Goal: Information Seeking & Learning: Learn about a topic

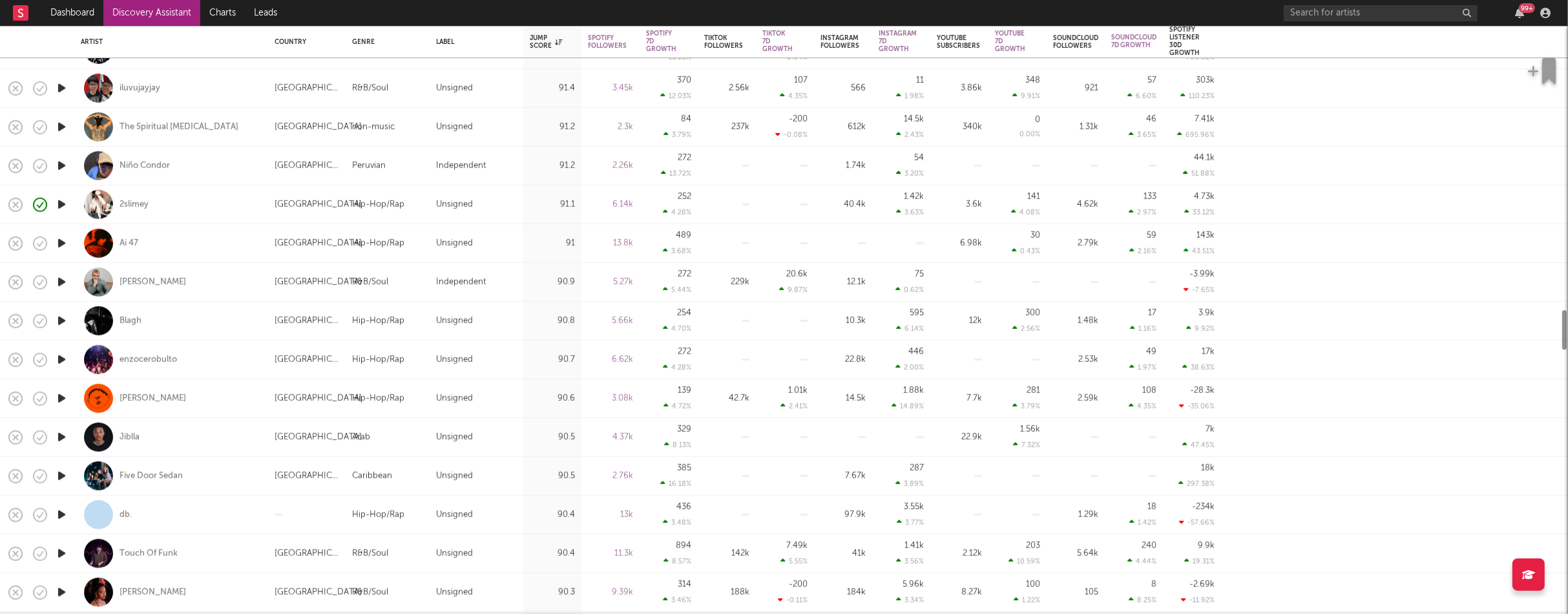
click at [164, 13] on link "Discovery Assistant" at bounding box center [152, 12] width 97 height 26
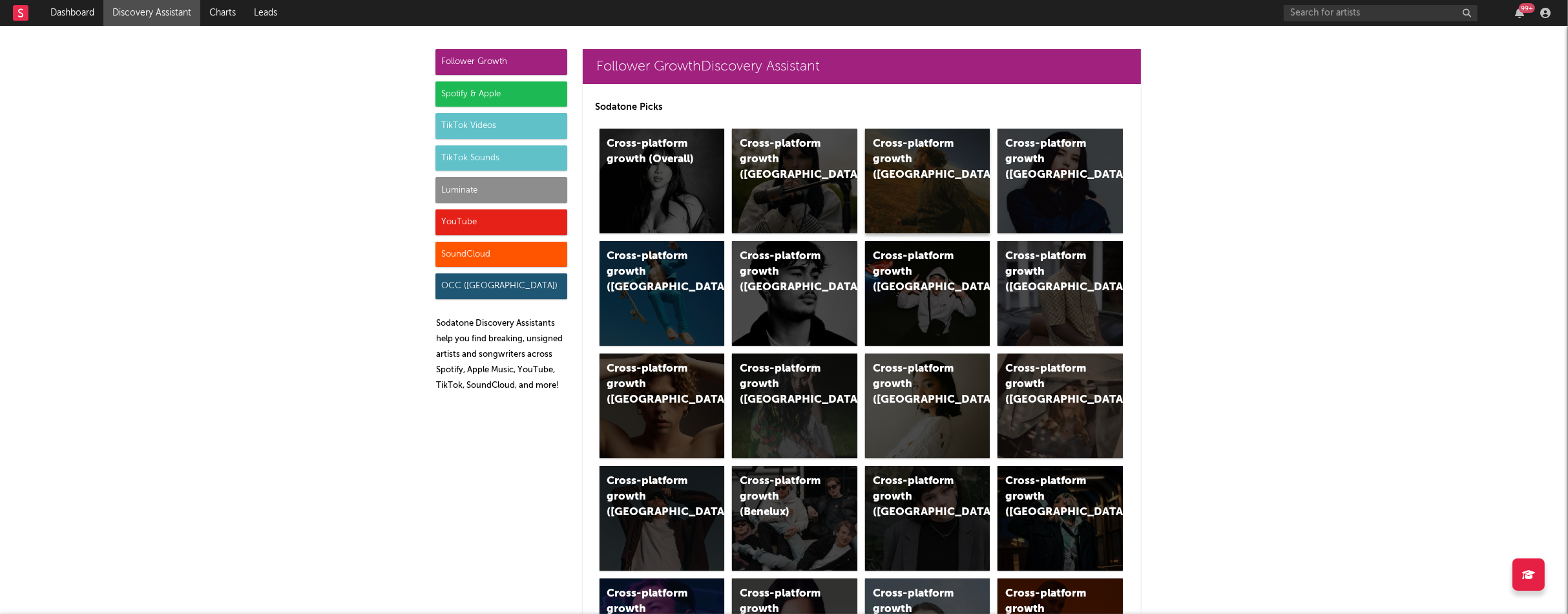
click at [912, 154] on div "Cross-platform growth (US)" at bounding box center [917, 160] width 88 height 46
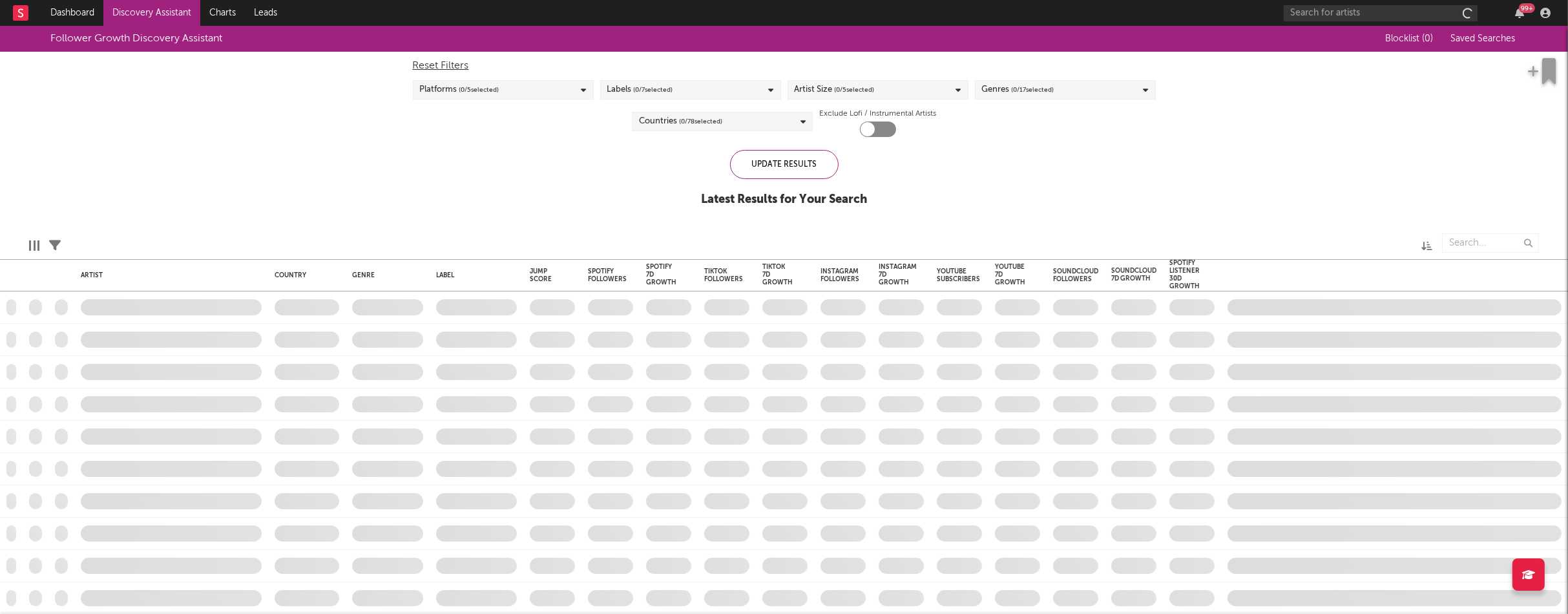
checkbox input "true"
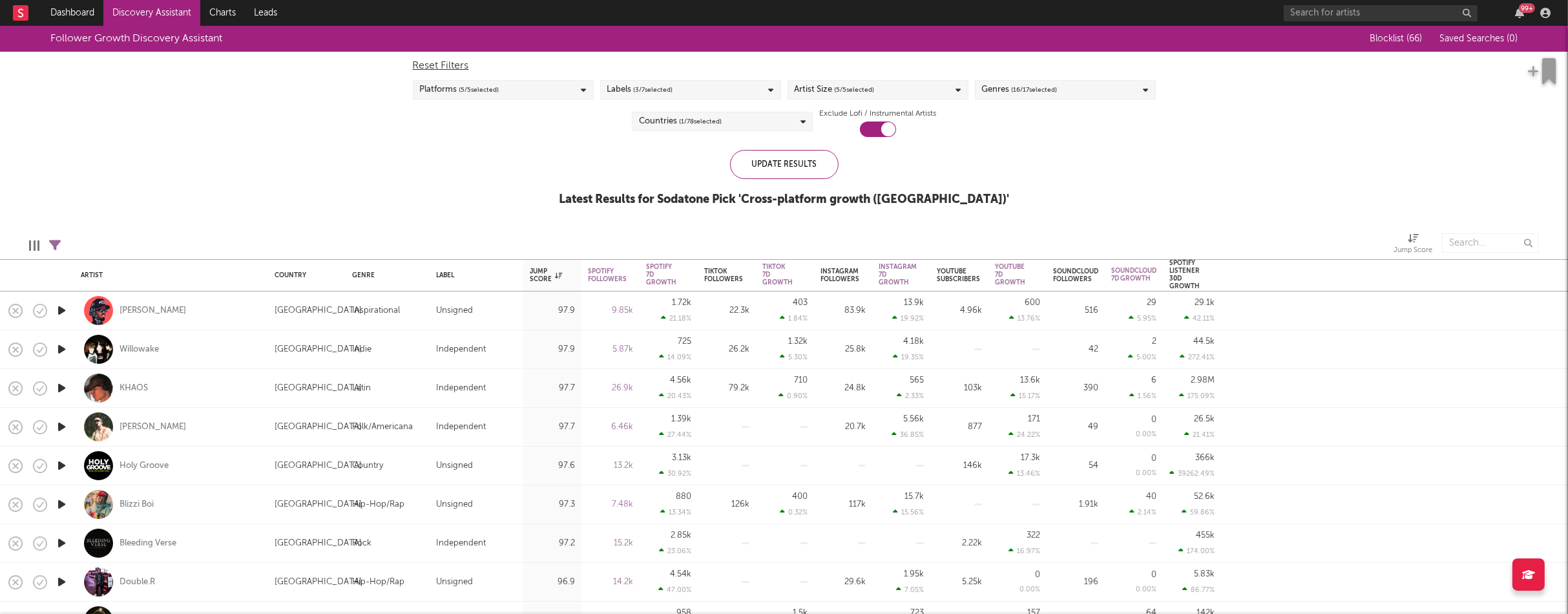
click at [920, 95] on div "Artist Size ( 5 / 5 selected)" at bounding box center [878, 90] width 181 height 20
click at [826, 233] on div "Enormous" at bounding box center [887, 236] width 150 height 15
click at [795, 233] on input "Enormous" at bounding box center [795, 236] width 0 height 15
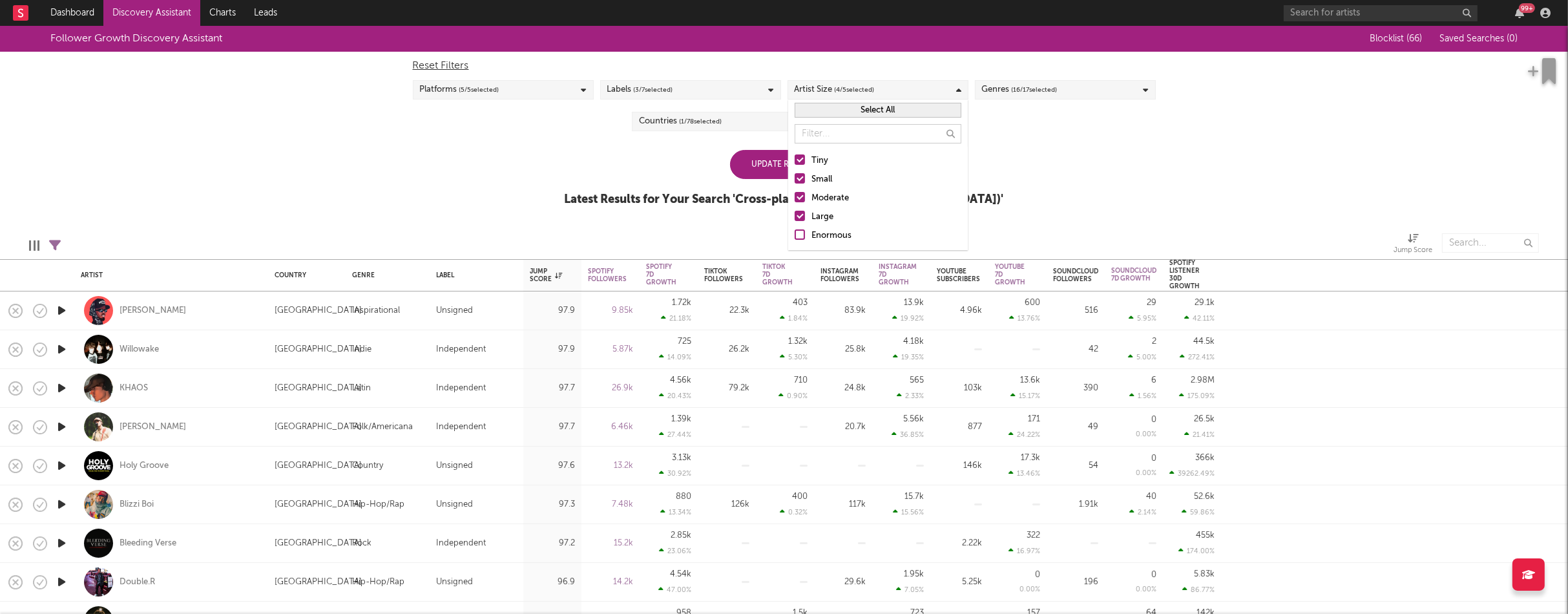
click at [824, 217] on div "Large" at bounding box center [887, 217] width 150 height 15
click at [795, 217] on input "Large" at bounding box center [795, 217] width 0 height 15
click at [828, 198] on div "Moderate" at bounding box center [887, 198] width 150 height 15
click at [795, 198] on input "Moderate" at bounding box center [795, 198] width 0 height 15
click at [821, 178] on div "Small" at bounding box center [887, 179] width 150 height 15
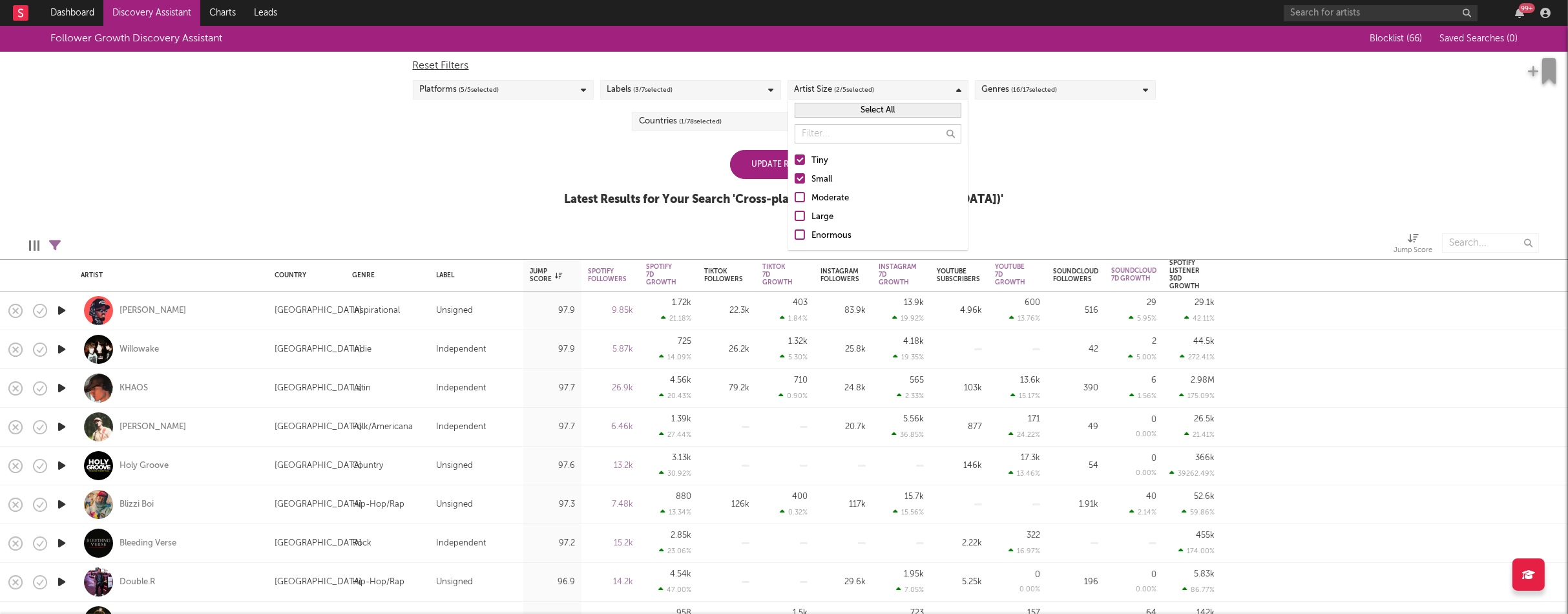
click at [795, 178] on input "Small" at bounding box center [795, 179] width 0 height 15
click at [673, 163] on div "Update Results Latest Results for Your Search ' Cross-platform growth (US) '" at bounding box center [784, 185] width 440 height 71
click at [1080, 93] on div "Genres ( 16 / 17 selected)" at bounding box center [1065, 90] width 181 height 20
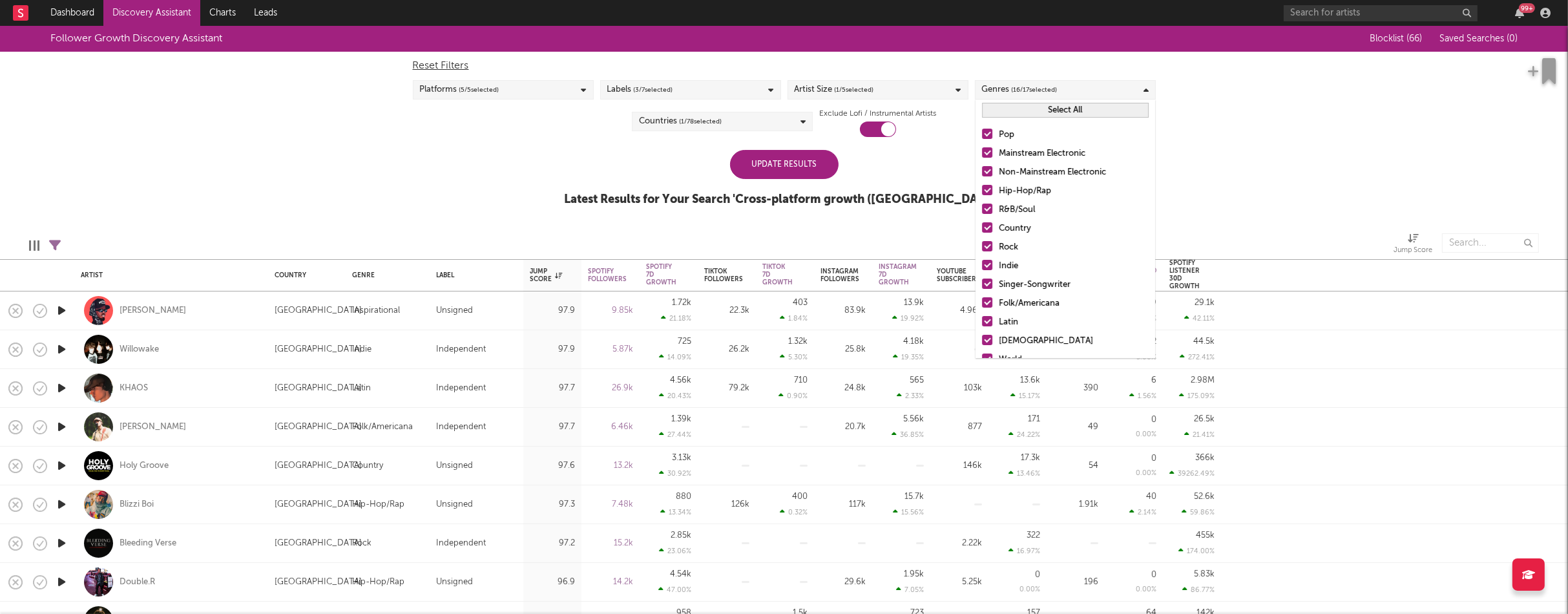
click at [1086, 108] on button "Select All" at bounding box center [1065, 110] width 167 height 15
click at [1086, 108] on button "Deselect All" at bounding box center [1065, 110] width 167 height 15
click at [1037, 191] on div "Hip-Hop/Rap" at bounding box center [1074, 191] width 150 height 15
click at [982, 191] on input "Hip-Hop/Rap" at bounding box center [982, 191] width 0 height 15
click at [1019, 209] on div "R&B/Soul" at bounding box center [1074, 210] width 150 height 15
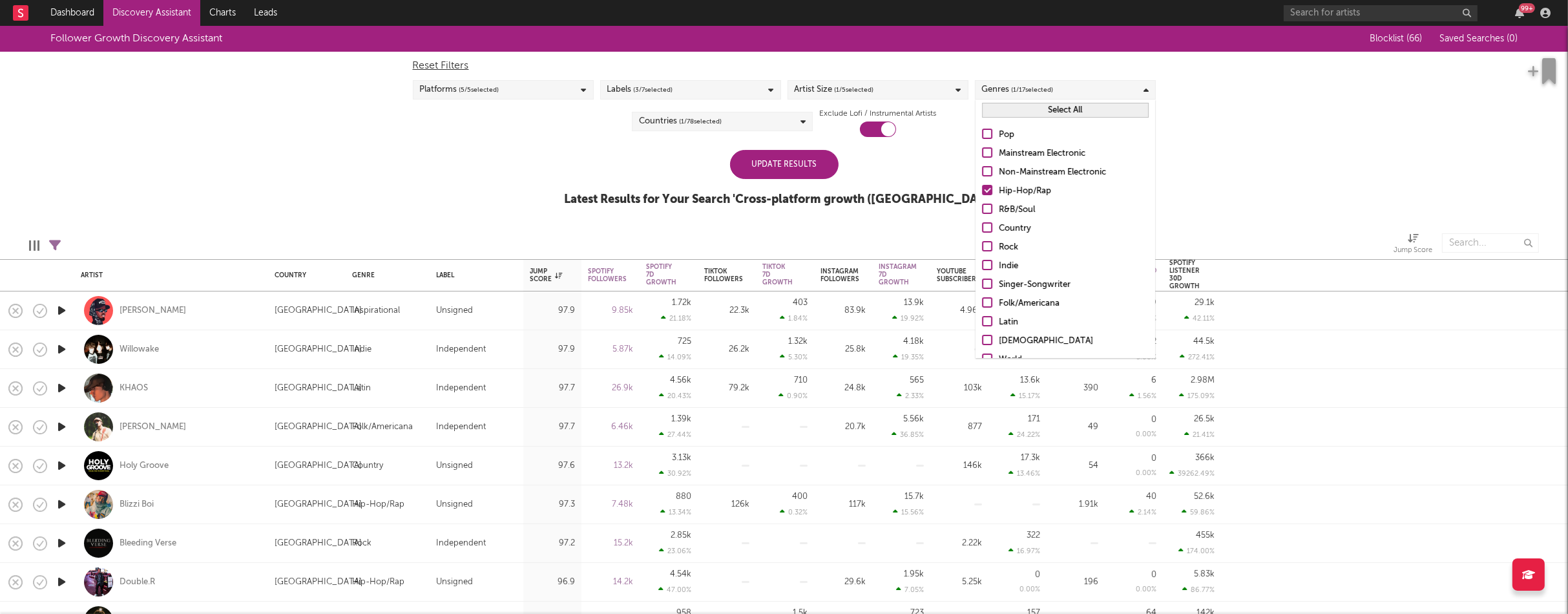
click at [982, 209] on input "R&B/Soul" at bounding box center [982, 210] width 0 height 15
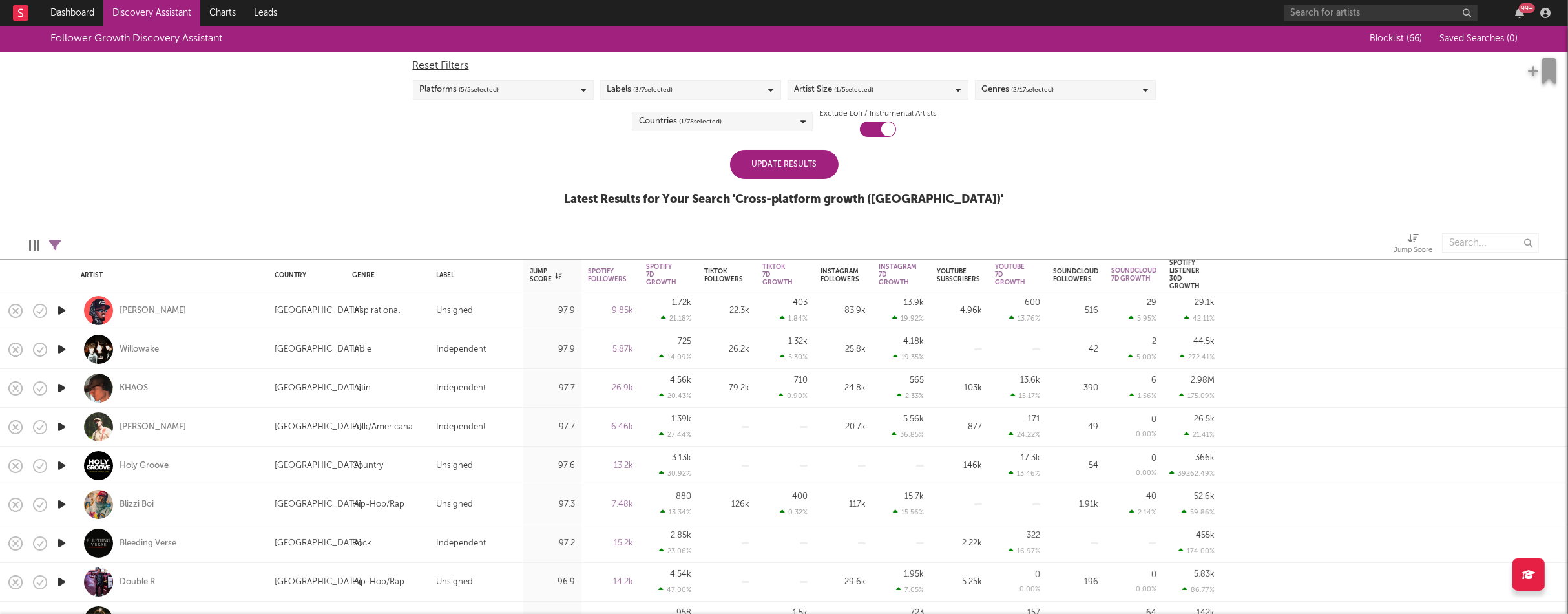
click at [788, 163] on div "Update Results" at bounding box center [785, 164] width 109 height 29
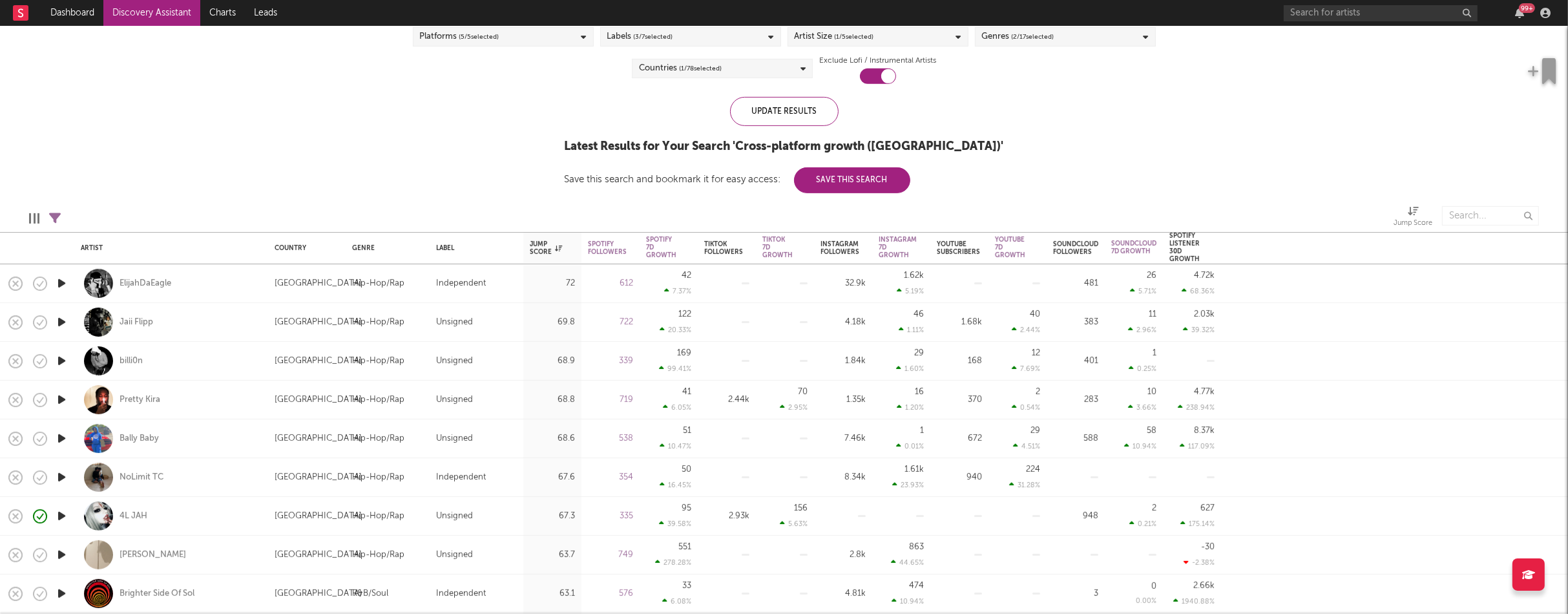
click at [60, 397] on icon "button" at bounding box center [62, 400] width 13 height 16
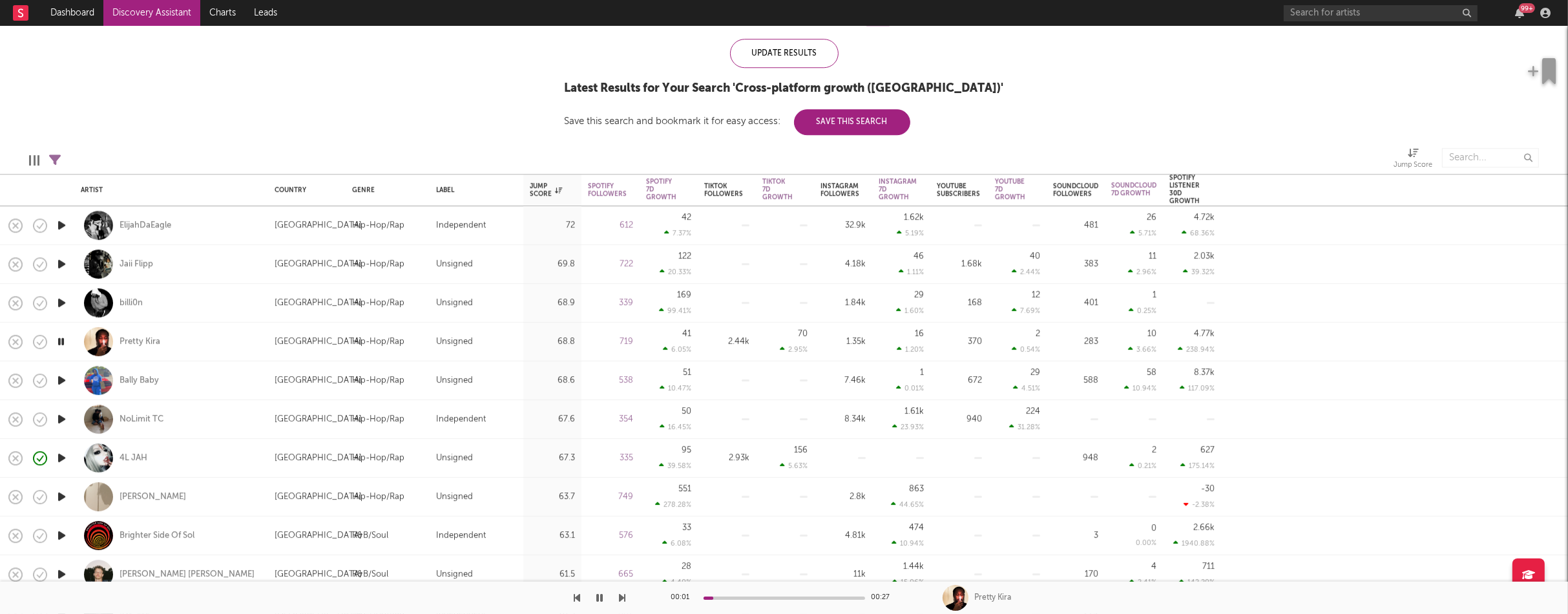
click at [60, 418] on icon "button" at bounding box center [62, 419] width 13 height 16
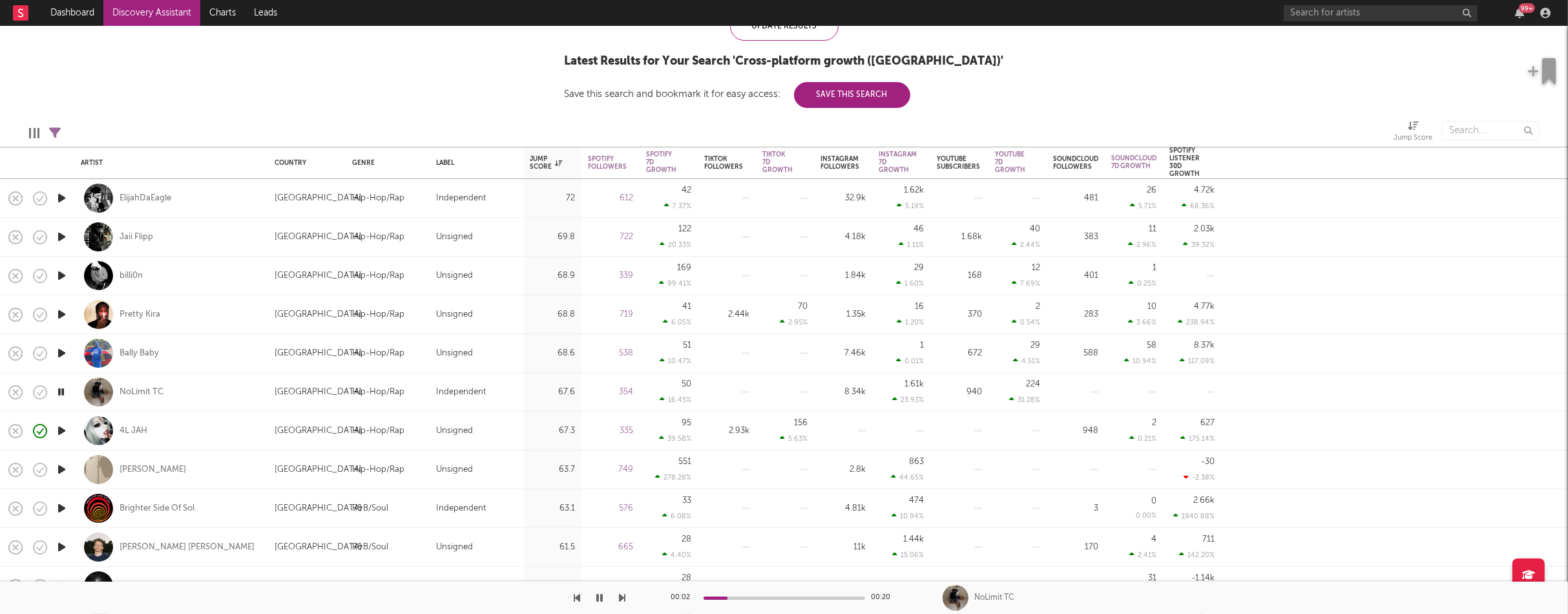
click at [62, 427] on icon "button" at bounding box center [62, 431] width 13 height 16
click at [61, 468] on icon "button" at bounding box center [62, 469] width 13 height 16
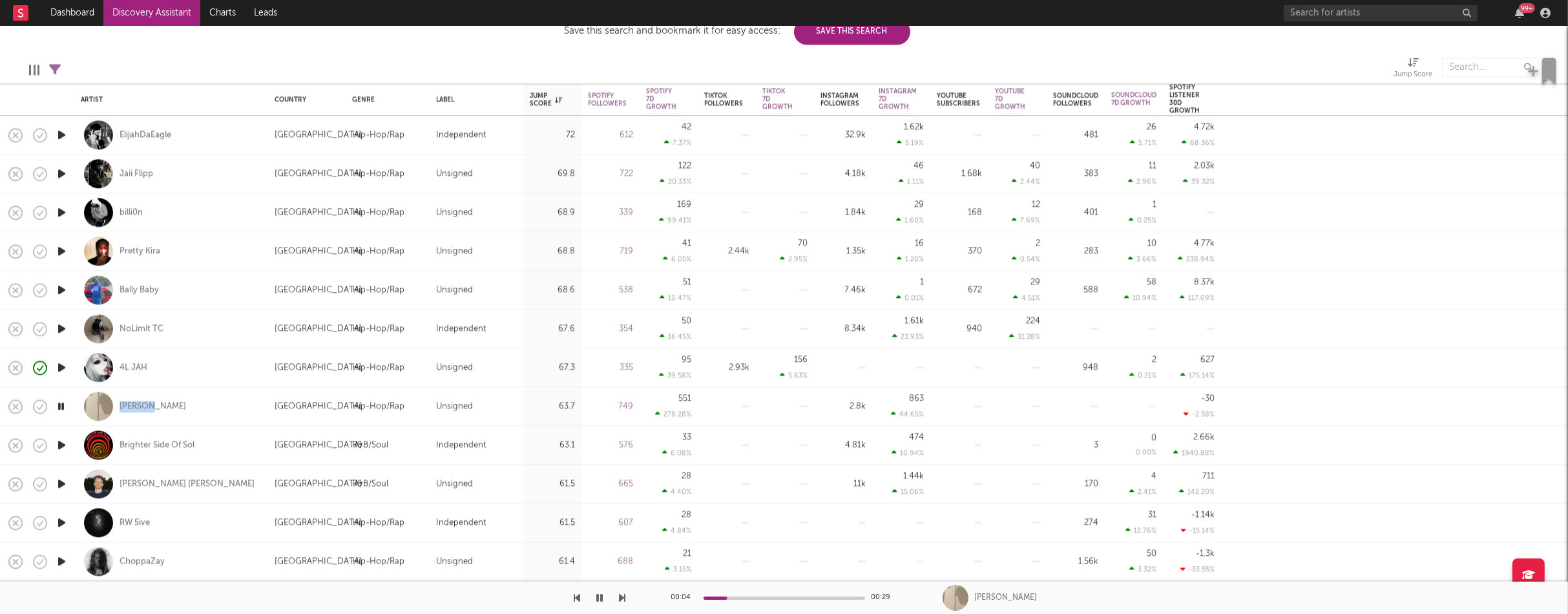
click at [62, 482] on icon "button" at bounding box center [62, 484] width 13 height 16
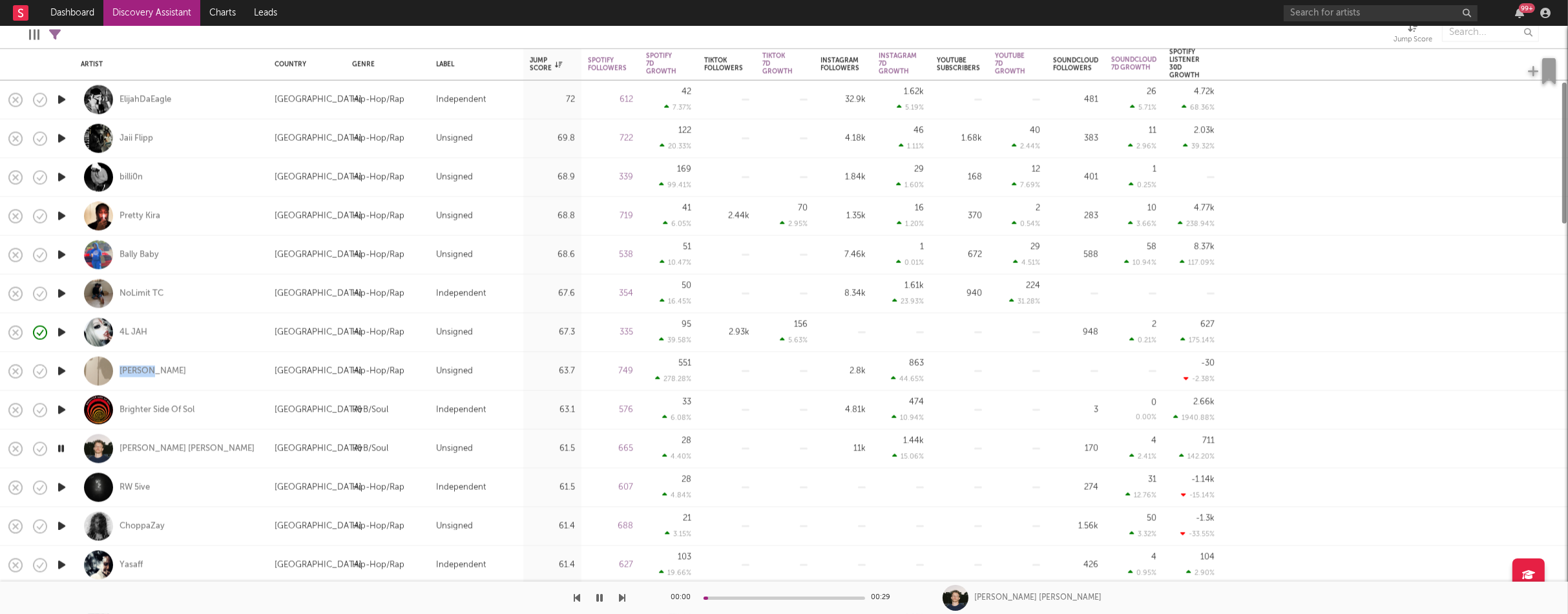
click at [59, 485] on icon "button" at bounding box center [62, 488] width 13 height 16
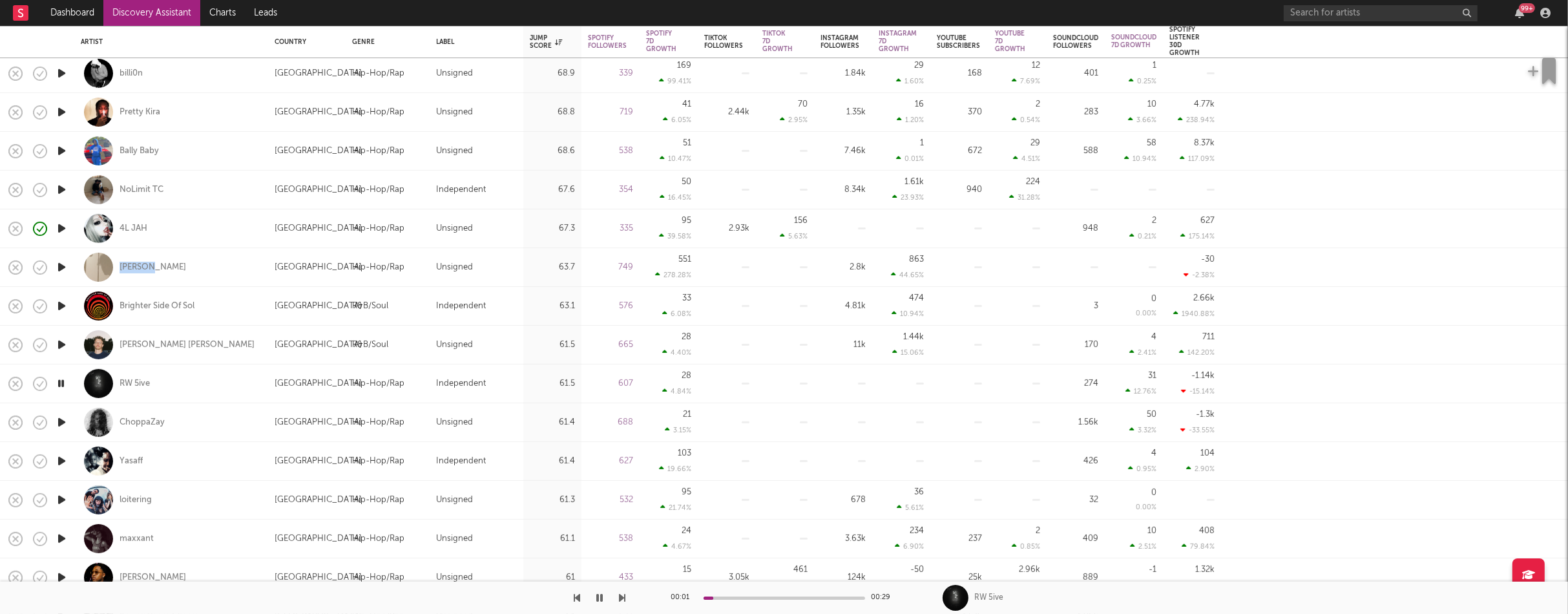
click at [62, 461] on icon "button" at bounding box center [62, 461] width 13 height 16
click at [62, 497] on icon "button" at bounding box center [62, 500] width 13 height 16
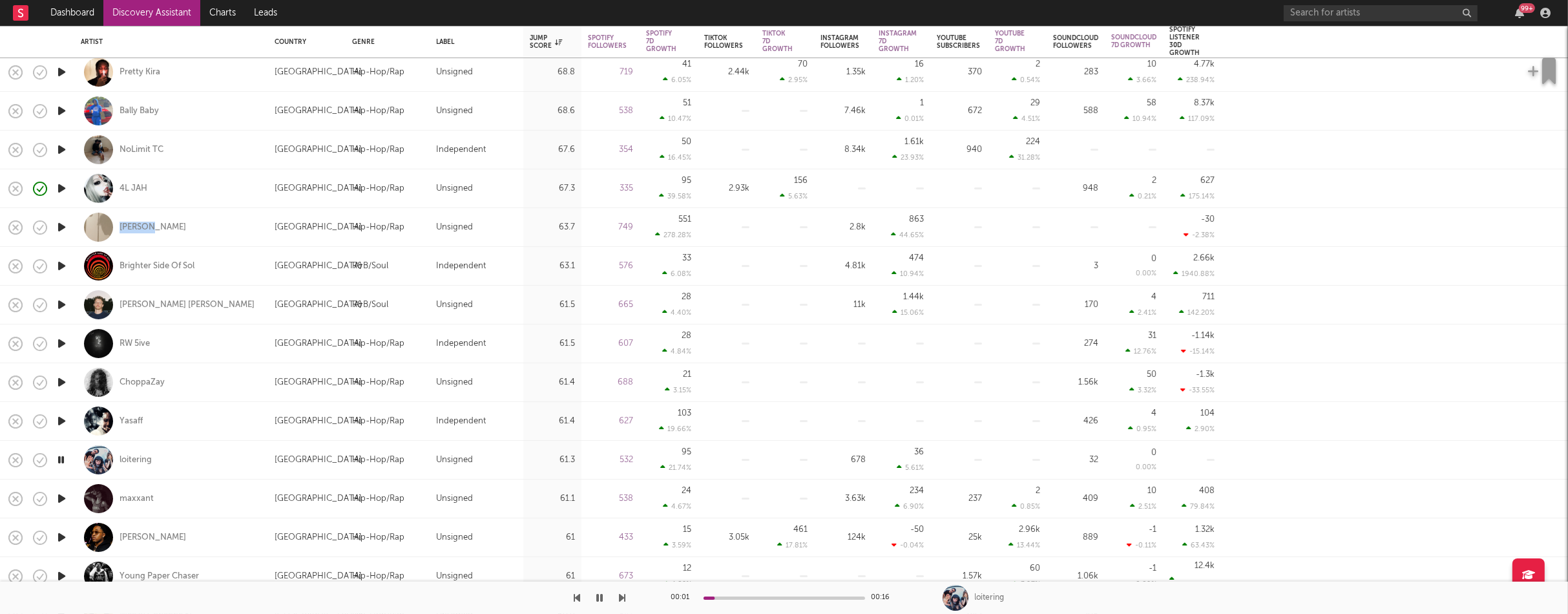
click at [62, 498] on icon "button" at bounding box center [62, 499] width 13 height 16
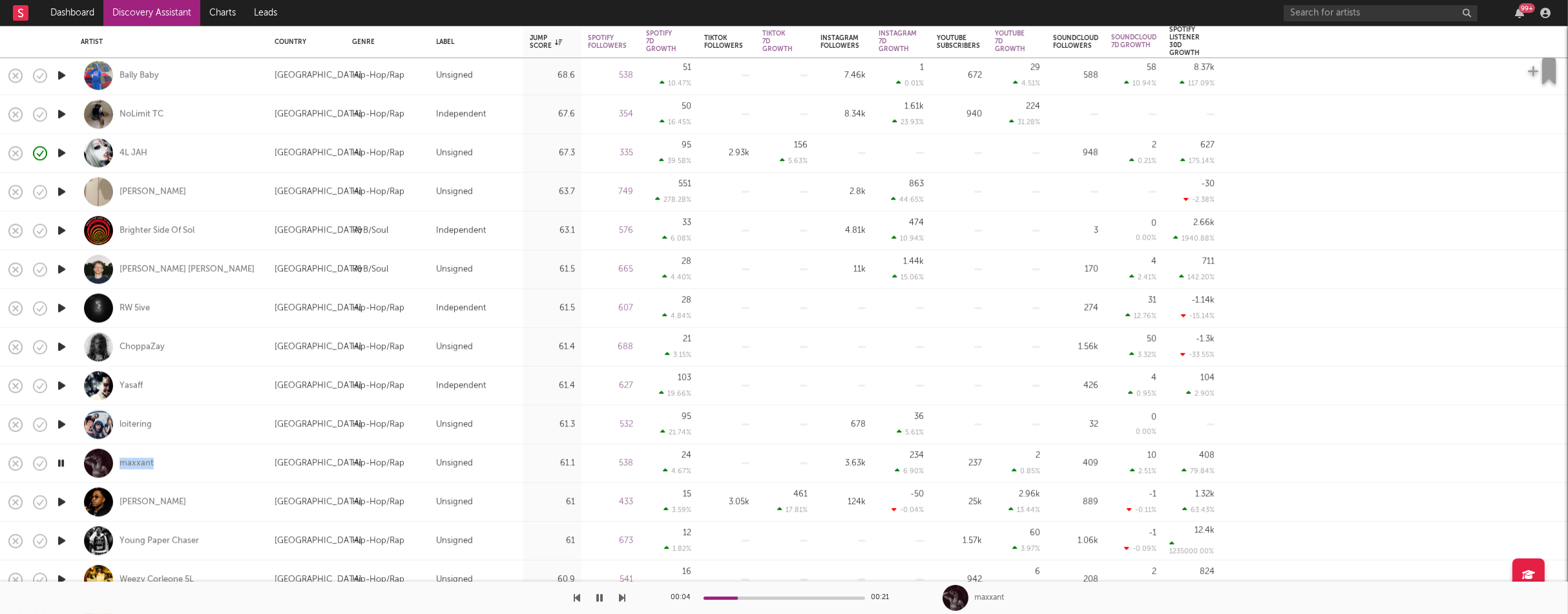
click at [62, 500] on icon "button" at bounding box center [62, 502] width 13 height 16
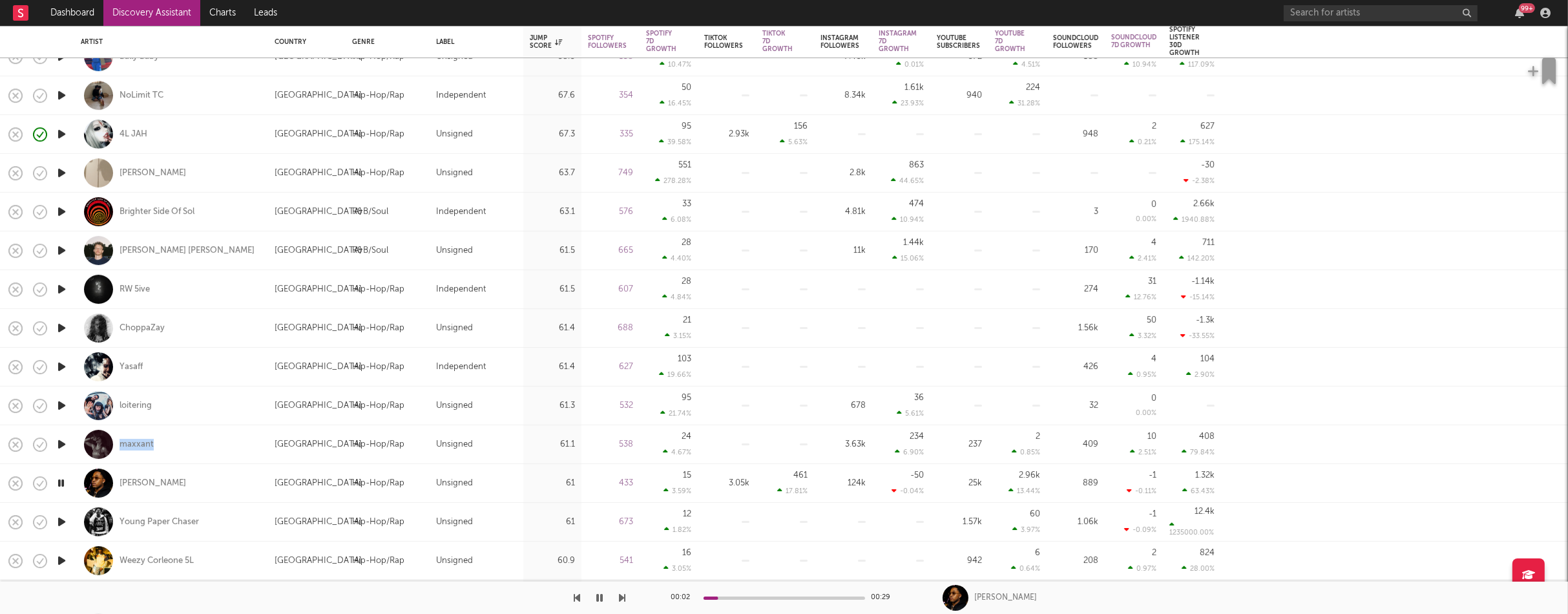
click at [59, 522] on icon "button" at bounding box center [62, 522] width 13 height 16
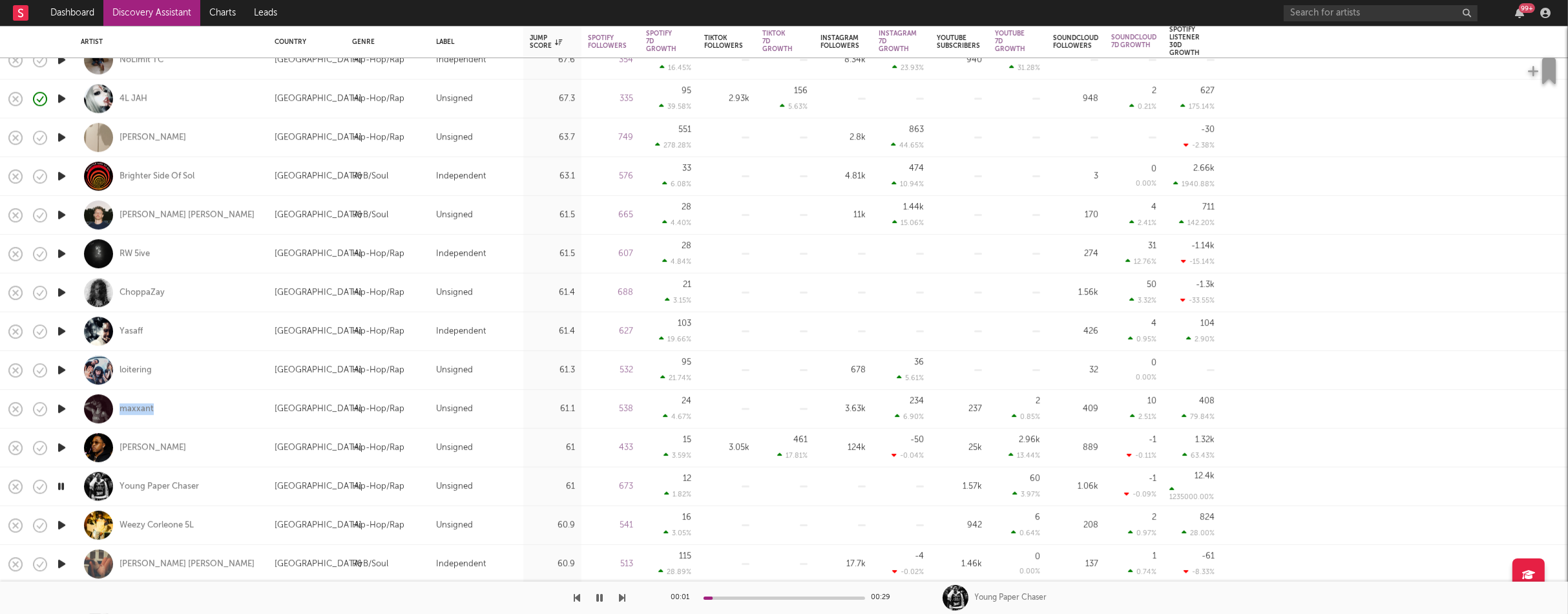
click at [61, 523] on icon "button" at bounding box center [62, 526] width 13 height 16
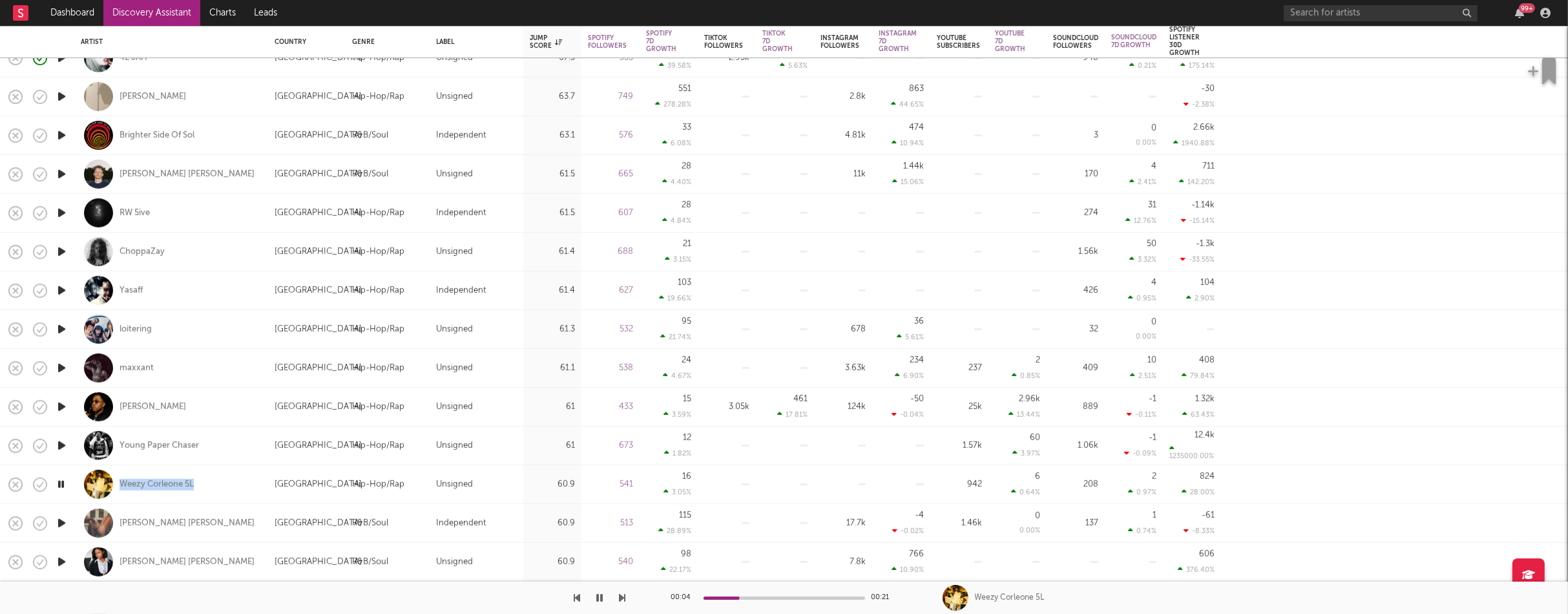
click at [59, 523] on icon "button" at bounding box center [62, 523] width 13 height 16
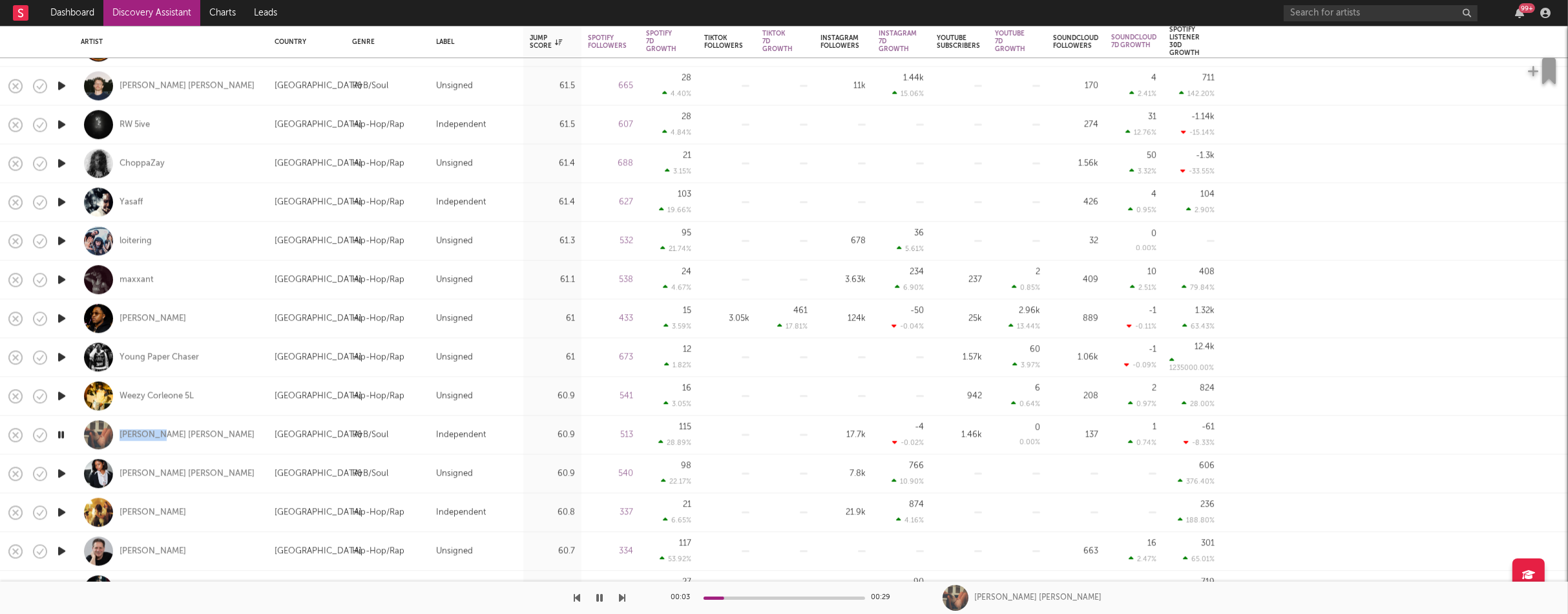
click at [64, 473] on icon "button" at bounding box center [62, 474] width 13 height 16
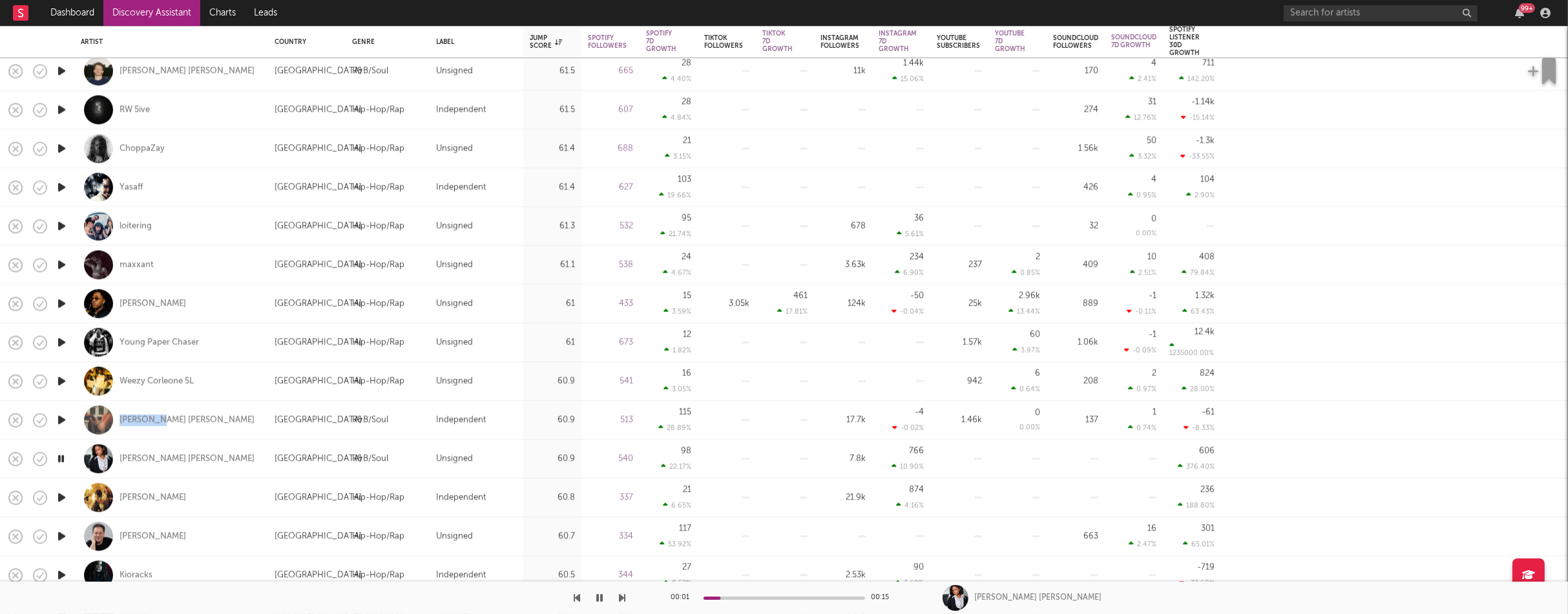
click at [61, 496] on icon "button" at bounding box center [62, 497] width 13 height 16
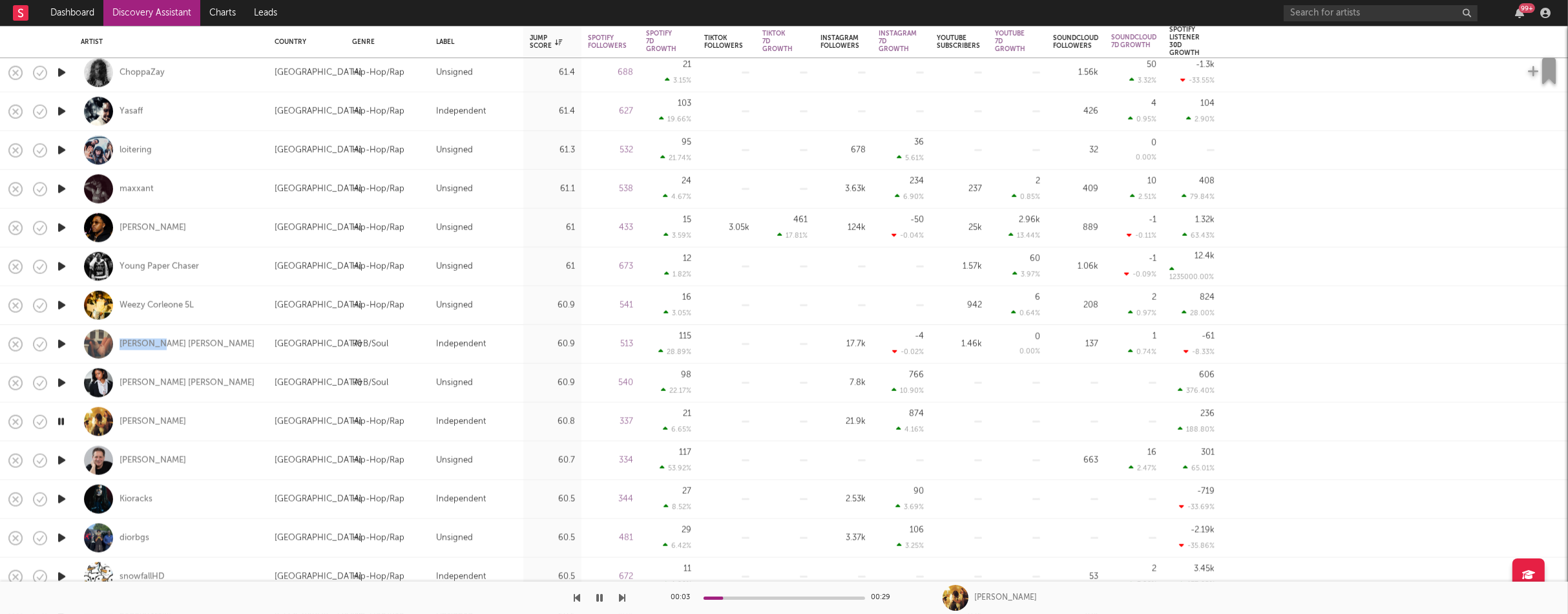
click at [62, 500] on icon "button" at bounding box center [62, 500] width 13 height 16
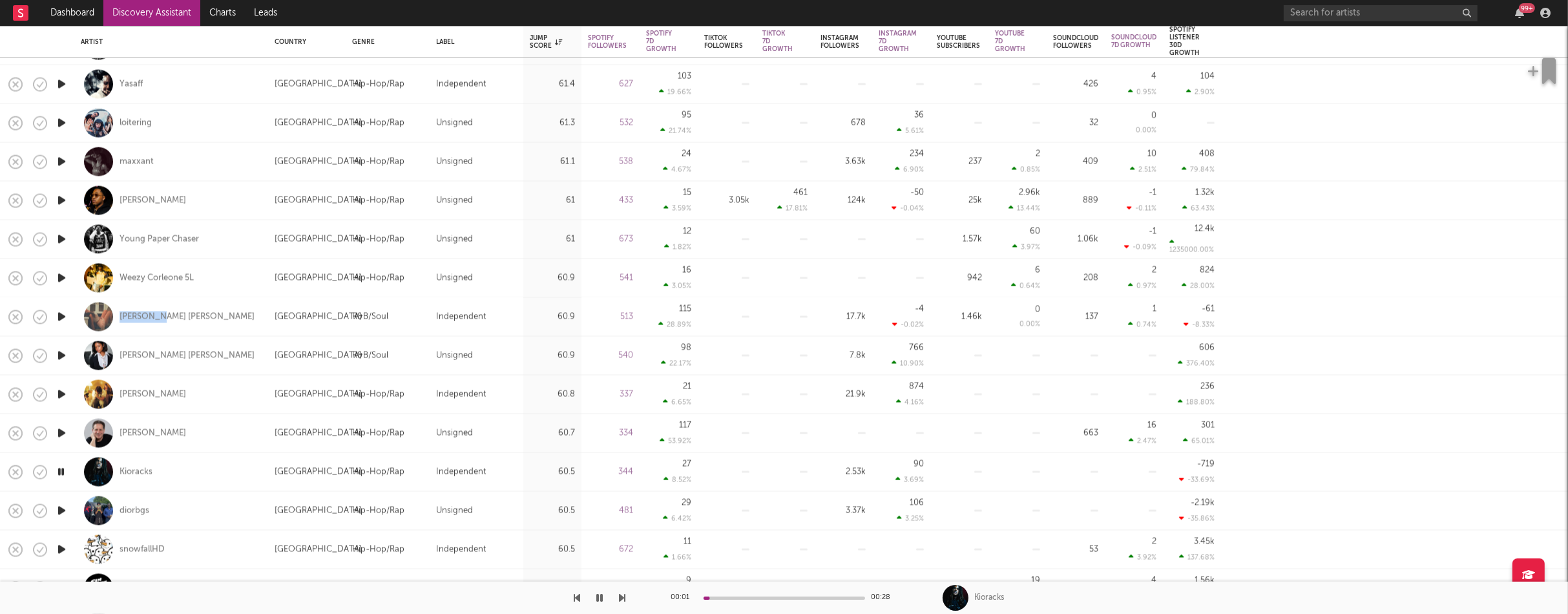
click at [62, 510] on icon "button" at bounding box center [62, 511] width 13 height 16
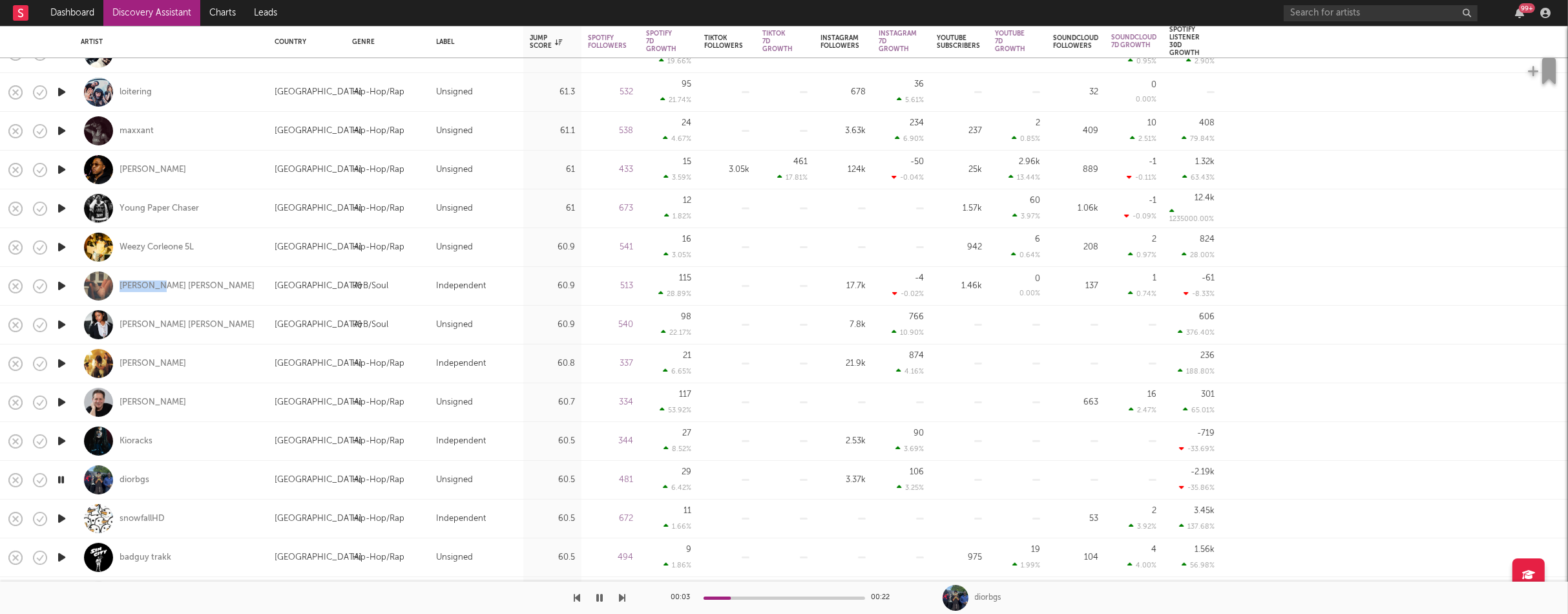
click at [63, 518] on icon "button" at bounding box center [62, 519] width 13 height 16
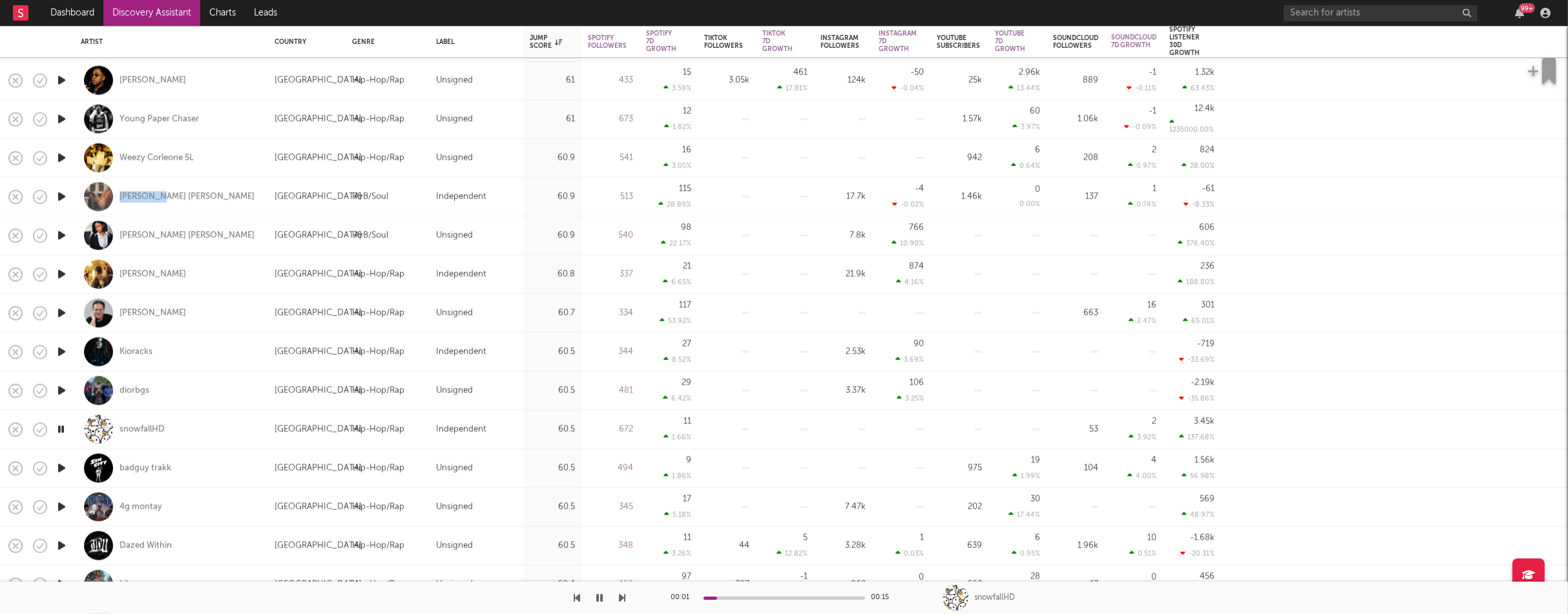
click at [58, 466] on icon "button" at bounding box center [62, 469] width 13 height 16
click at [60, 505] on icon "button" at bounding box center [62, 507] width 13 height 16
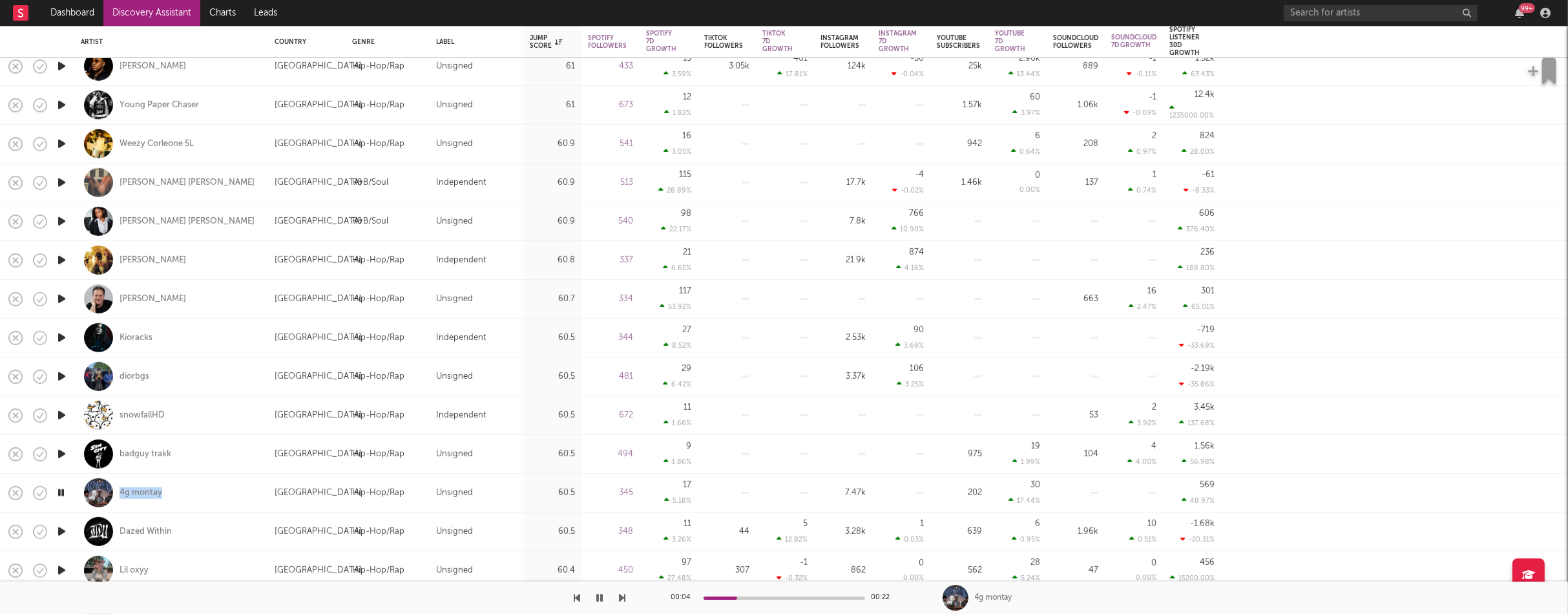
click at [62, 530] on icon "button" at bounding box center [62, 532] width 13 height 16
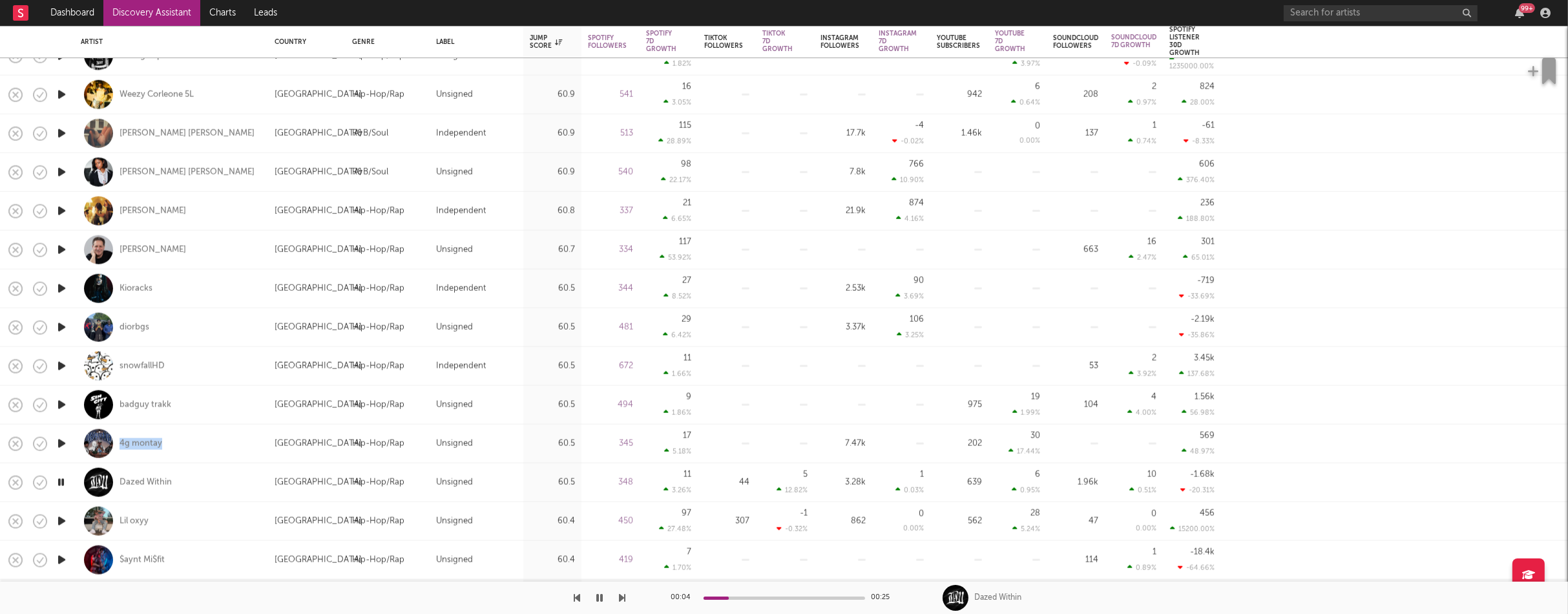
click at [62, 519] on icon "button" at bounding box center [62, 521] width 13 height 16
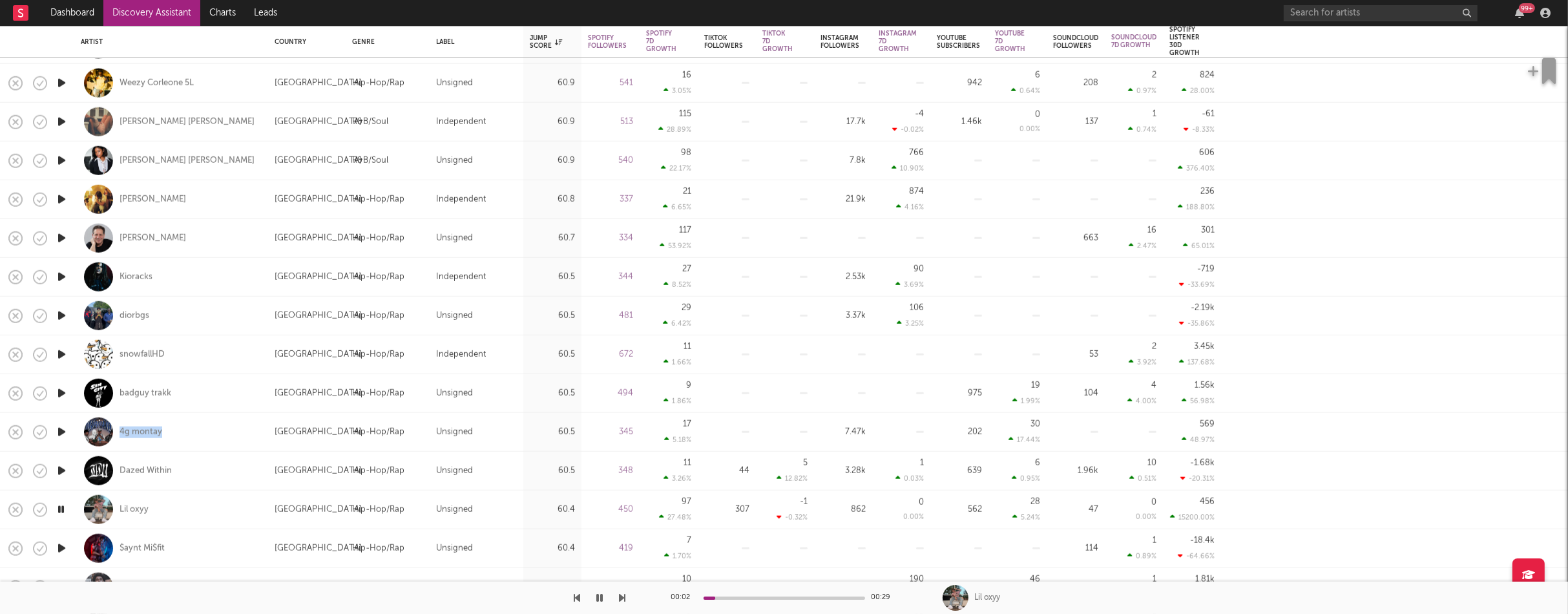
click at [62, 551] on icon "button" at bounding box center [62, 549] width 13 height 16
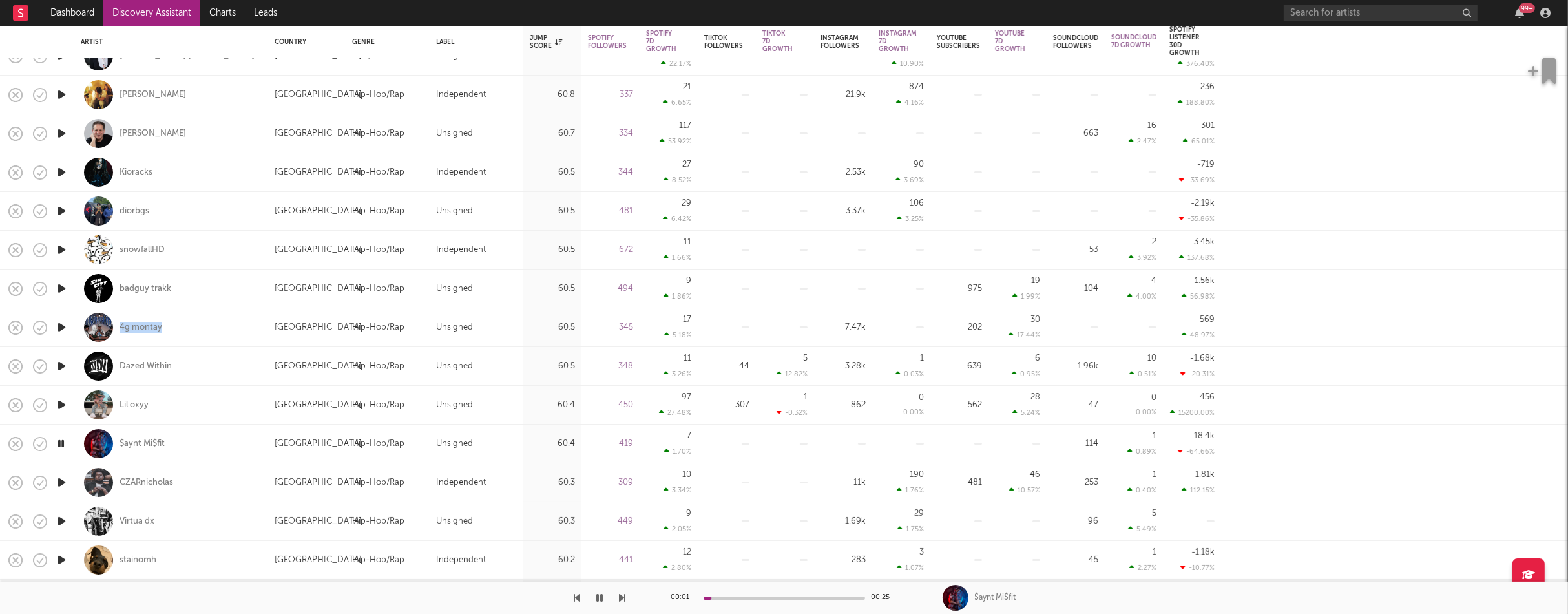
click at [60, 480] on icon "button" at bounding box center [62, 483] width 13 height 16
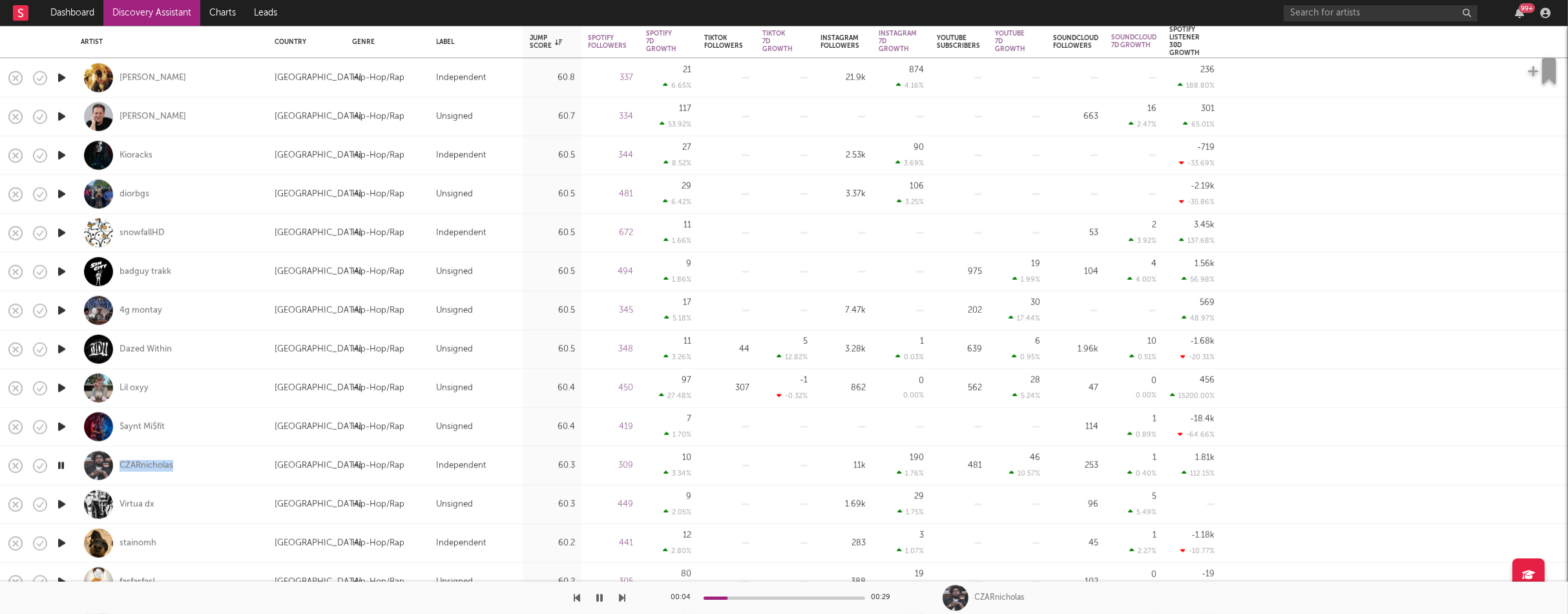
click at [62, 503] on icon "button" at bounding box center [62, 504] width 13 height 16
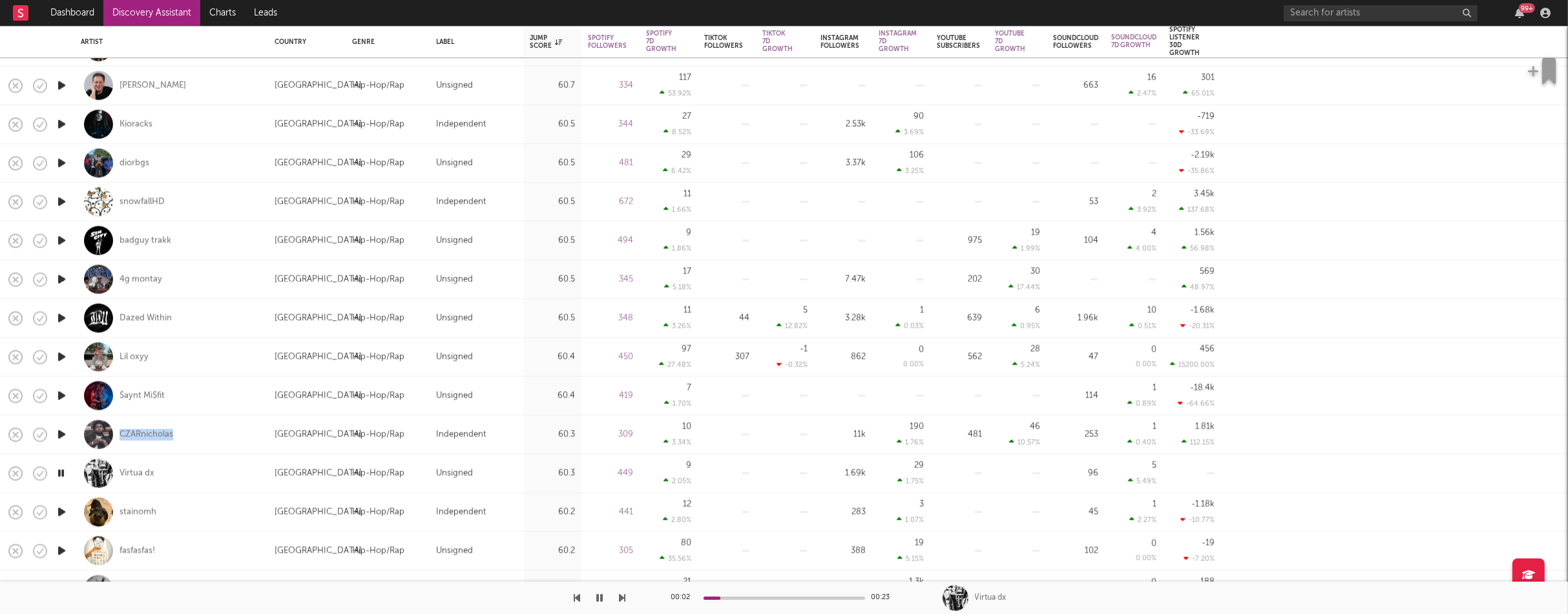
click at [62, 509] on icon "button" at bounding box center [62, 512] width 13 height 16
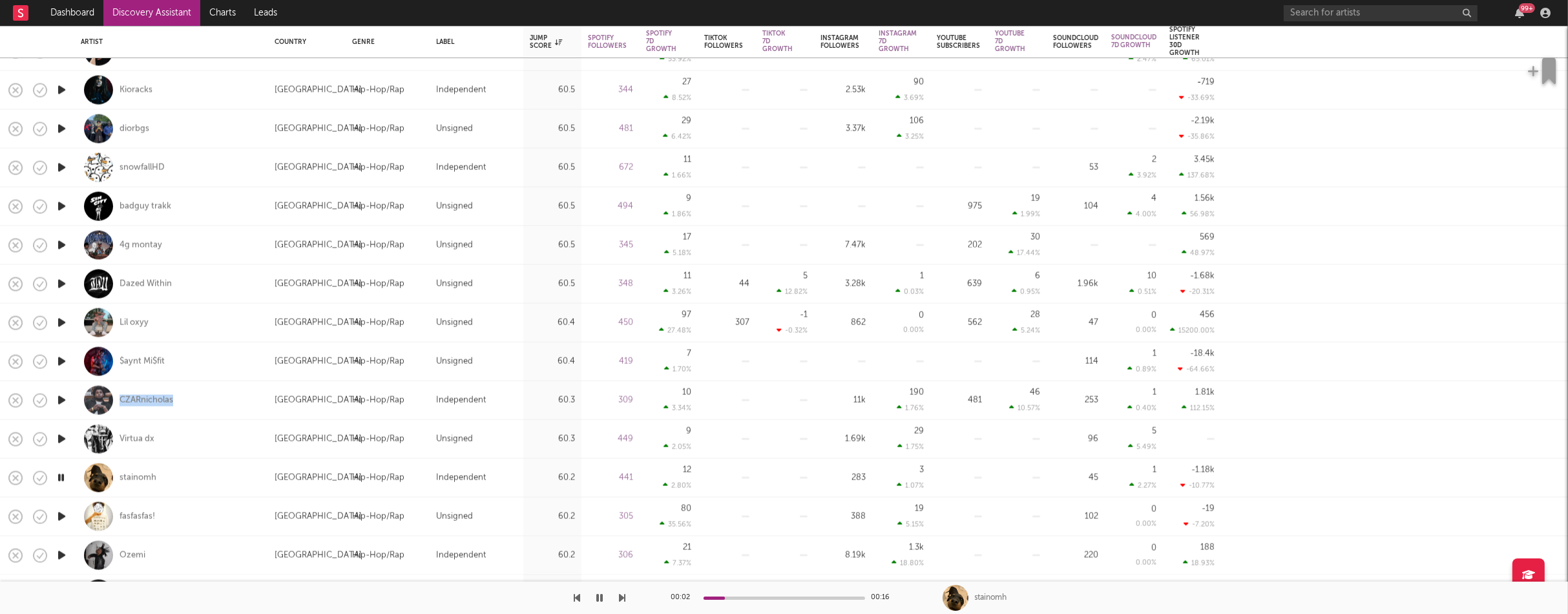
click at [62, 514] on icon "button" at bounding box center [62, 517] width 13 height 16
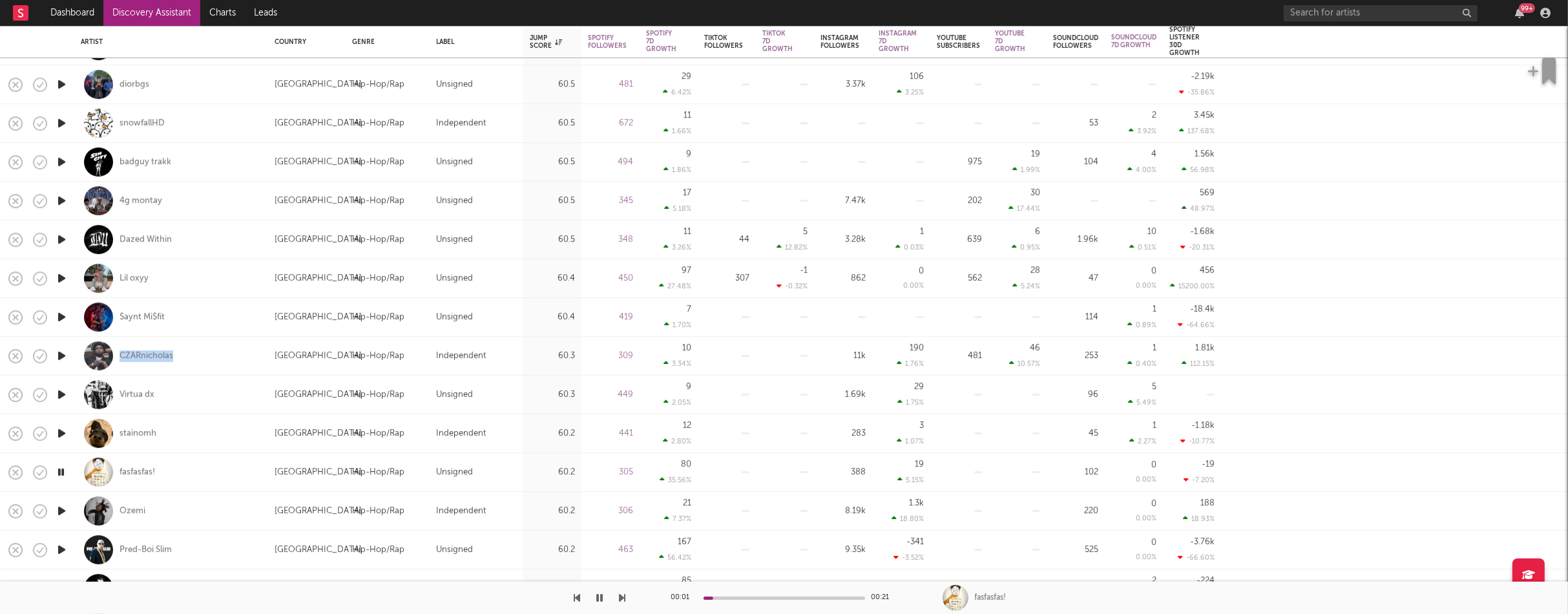
click at [62, 510] on icon "button" at bounding box center [62, 511] width 13 height 16
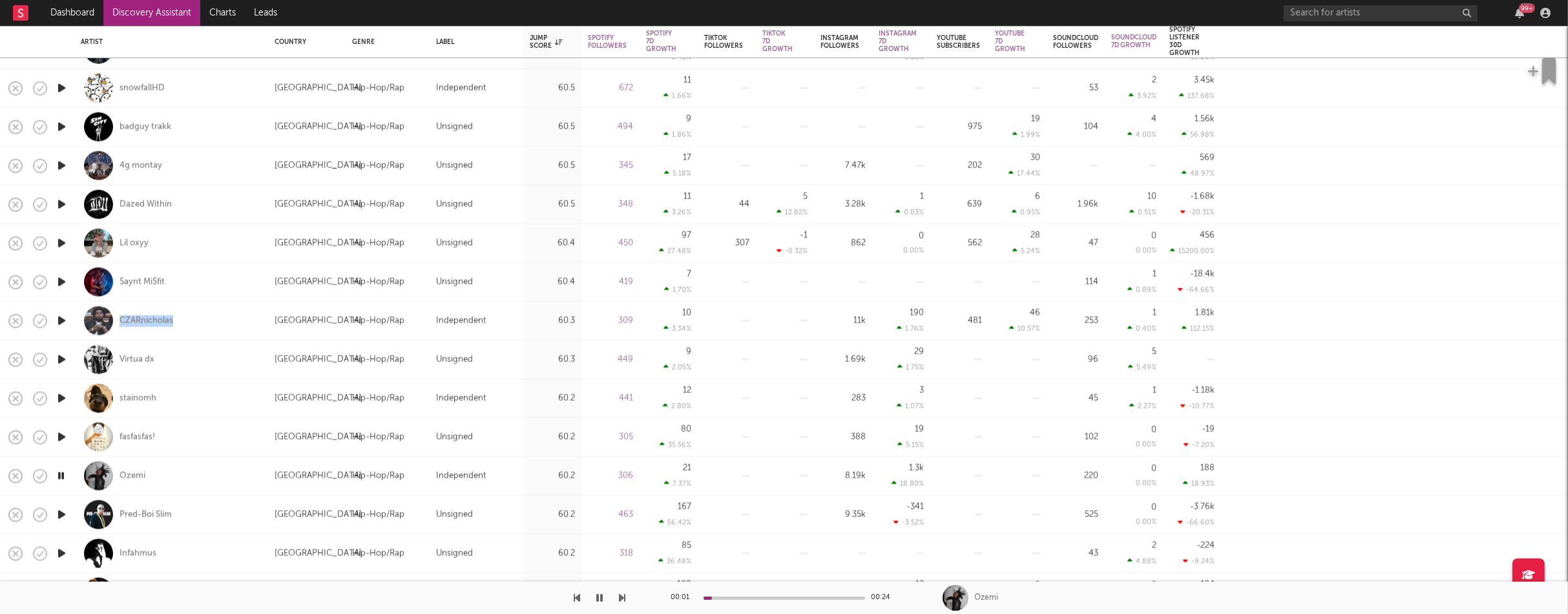
click at [61, 514] on icon "button" at bounding box center [62, 515] width 13 height 16
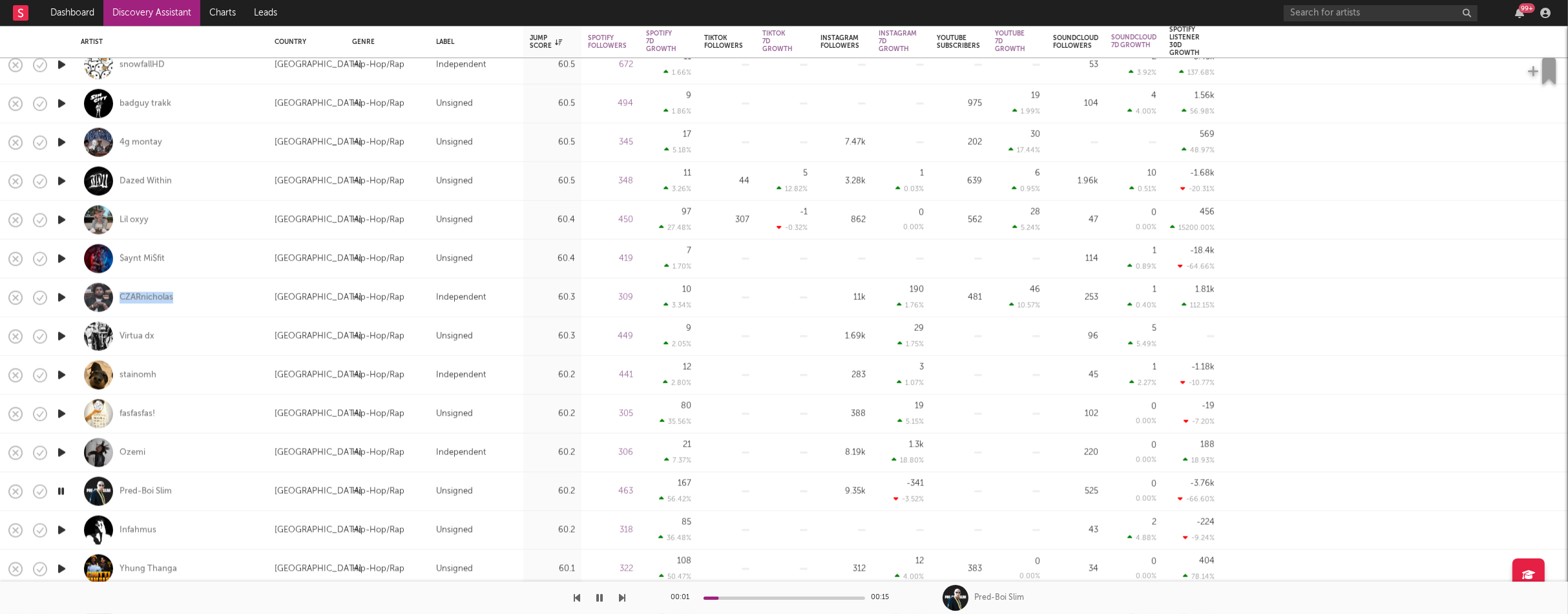
click at [61, 527] on icon "button" at bounding box center [62, 530] width 13 height 16
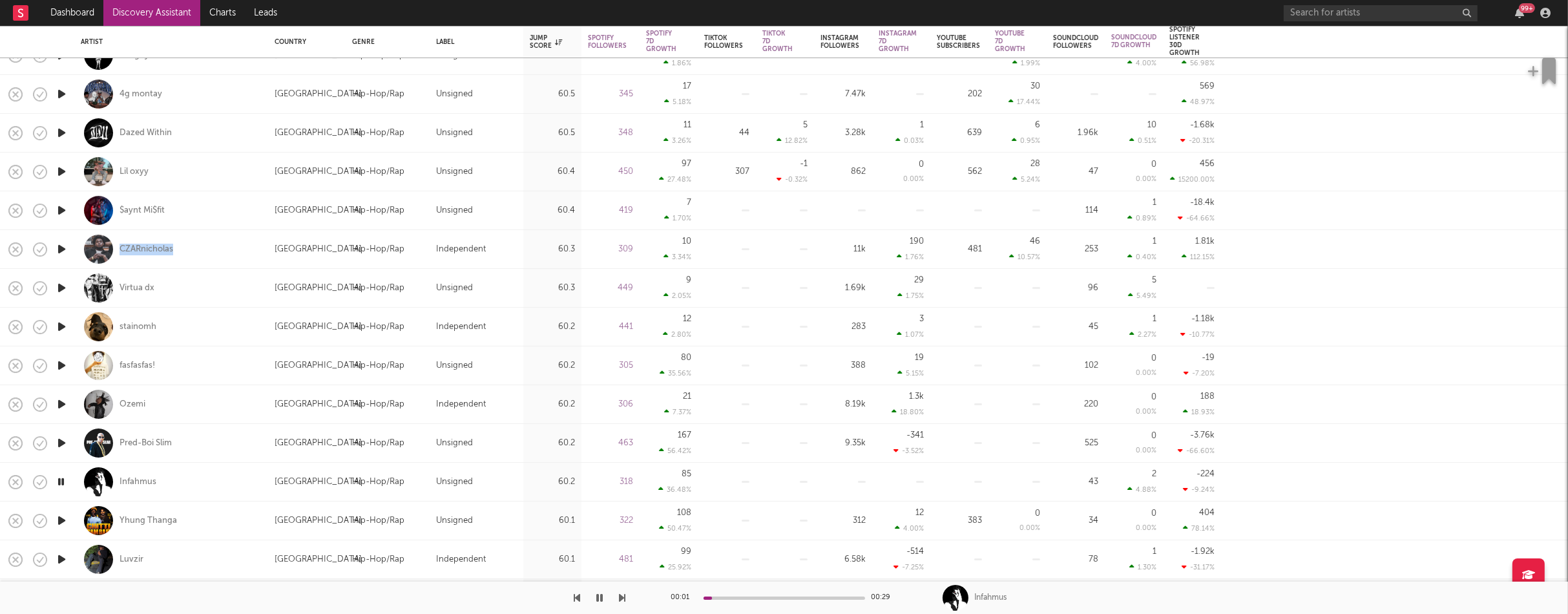
click at [62, 519] on icon "button" at bounding box center [62, 520] width 13 height 16
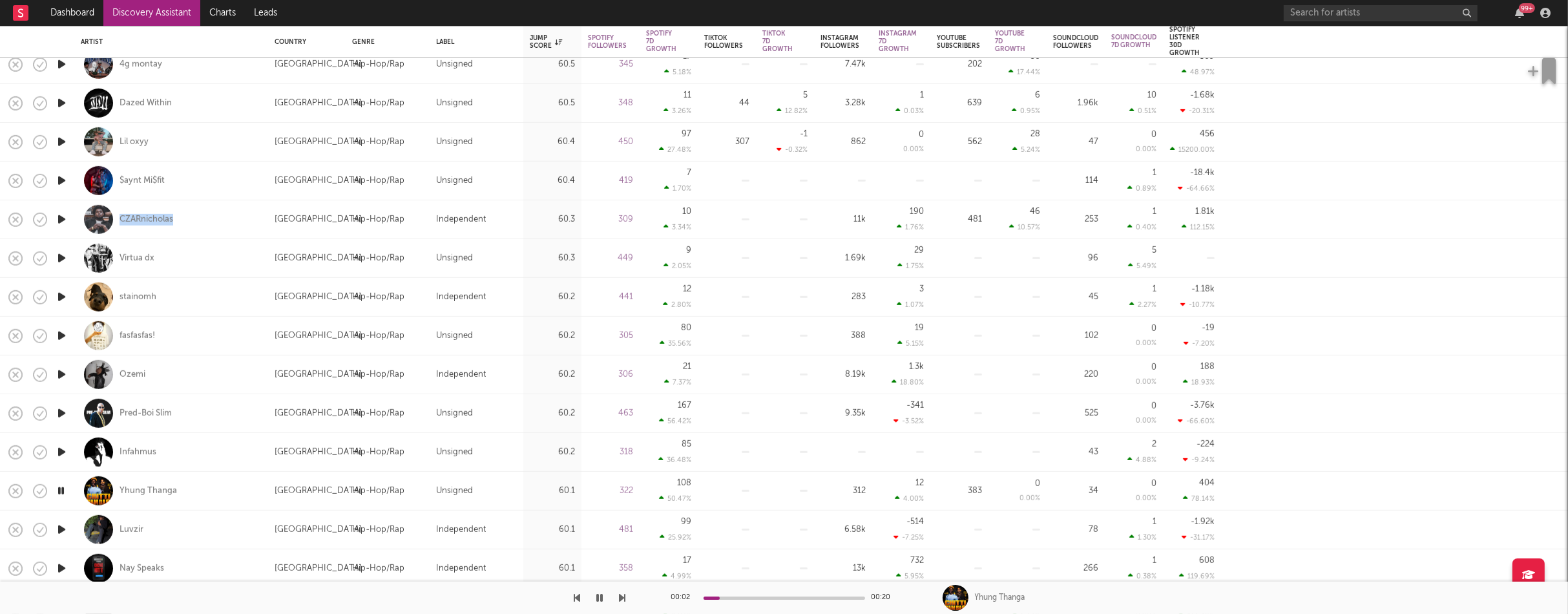
click at [62, 527] on icon "button" at bounding box center [62, 530] width 13 height 16
click at [62, 527] on icon "button" at bounding box center [62, 530] width 12 height 16
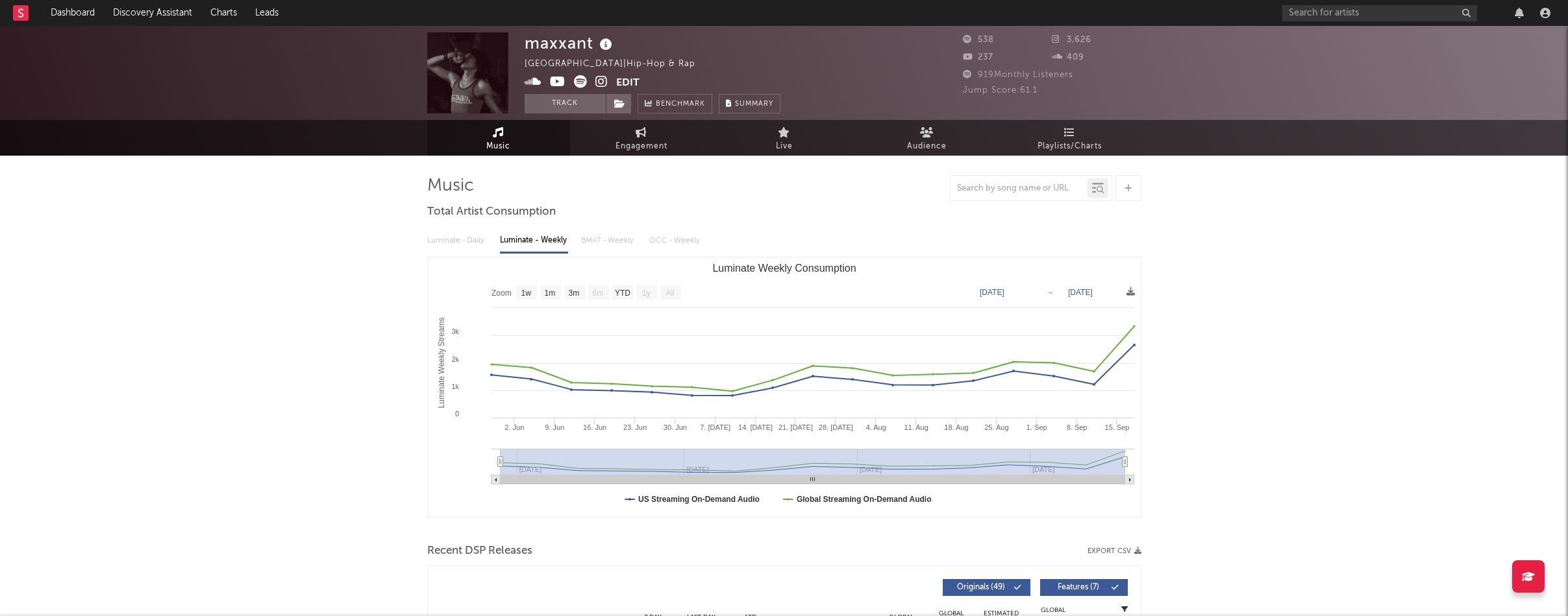
select select "1w"
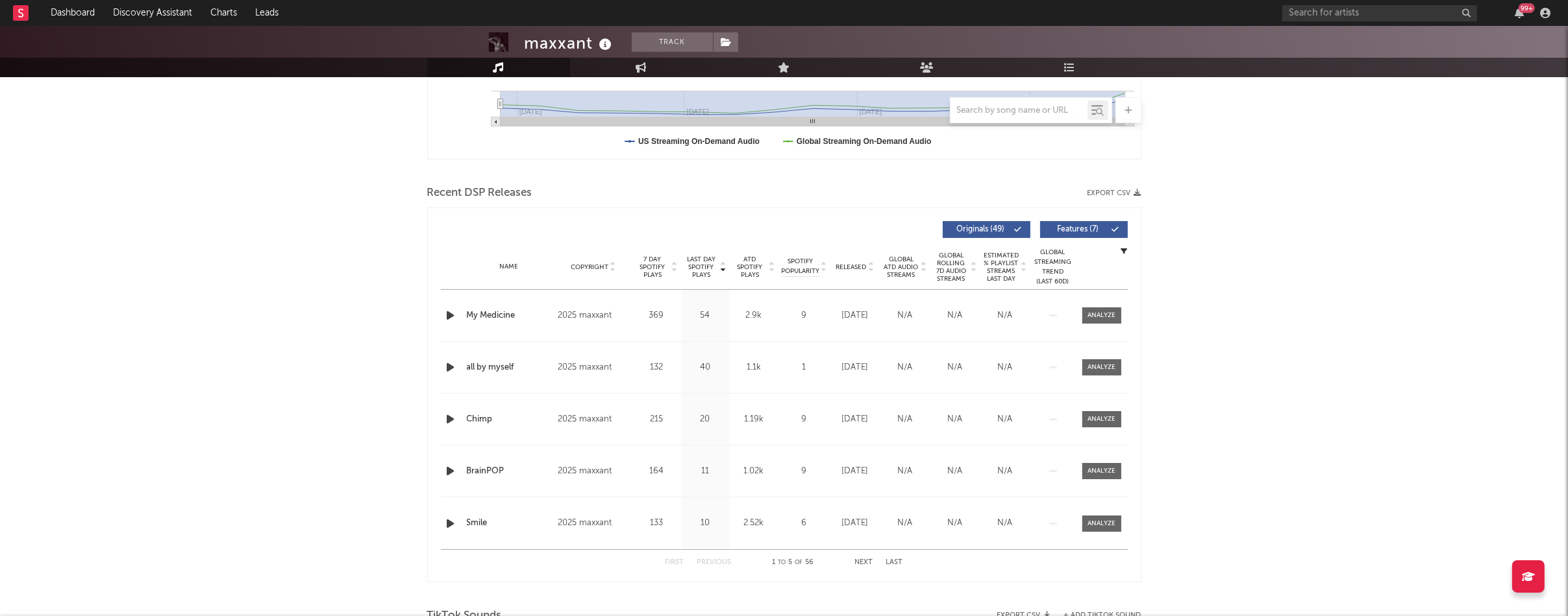
scroll to position [395, 0]
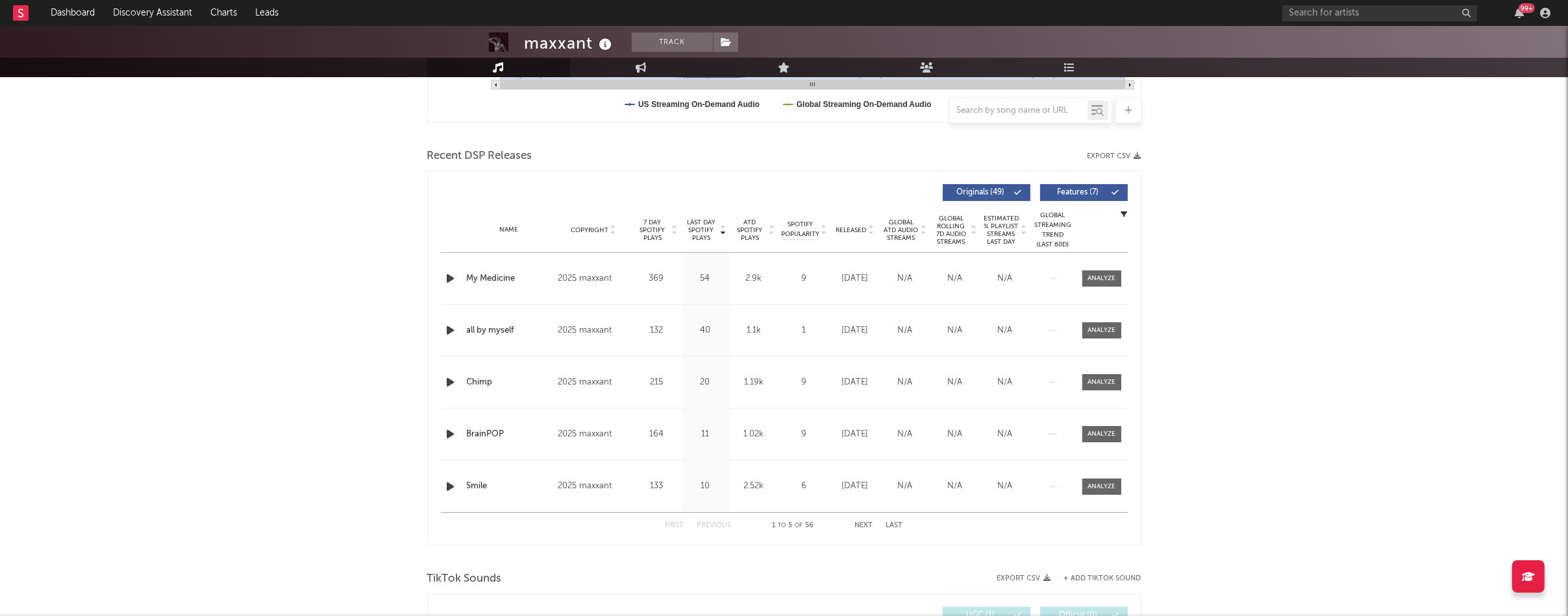
click at [449, 277] on icon "button" at bounding box center [451, 278] width 13 height 16
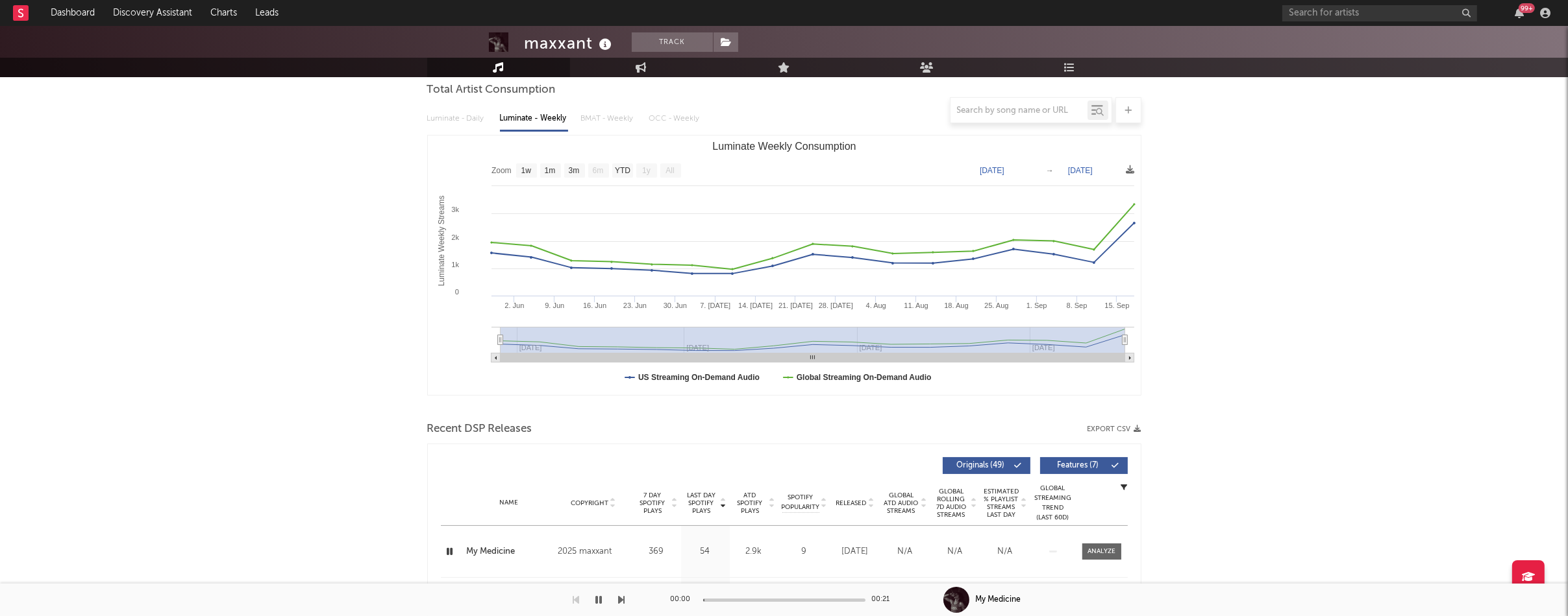
scroll to position [0, 0]
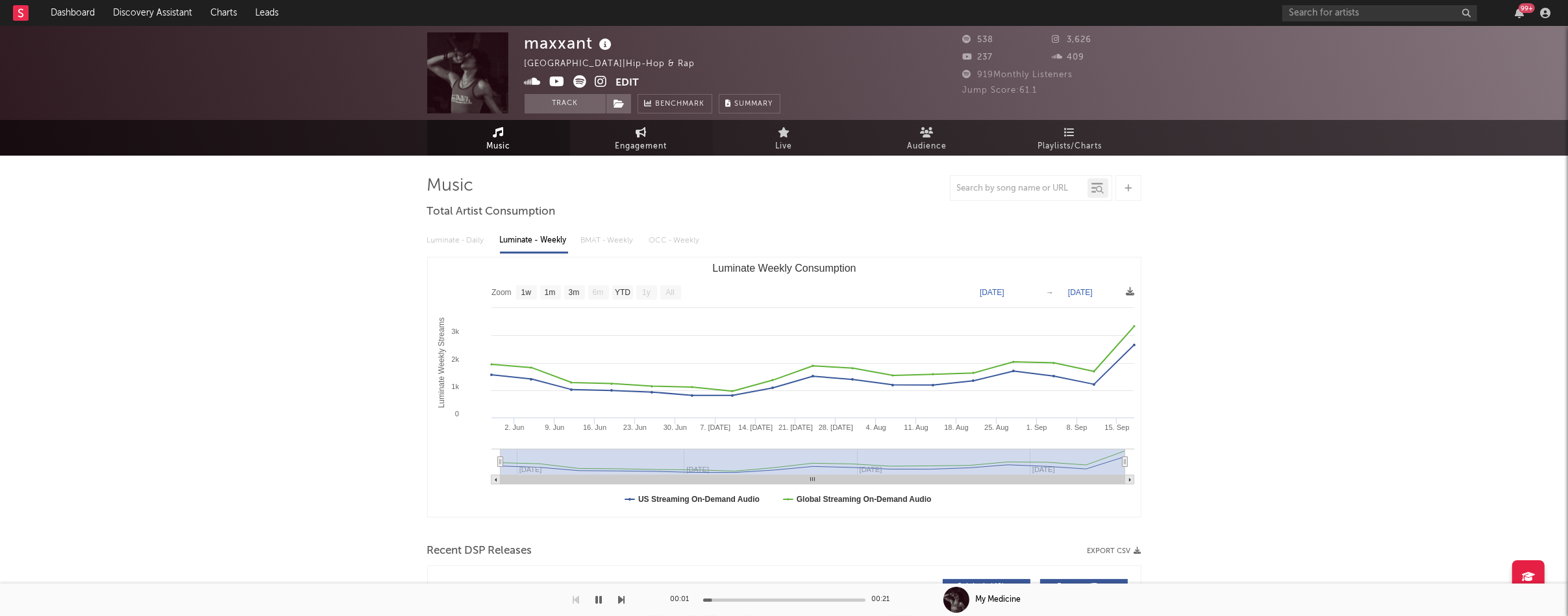
click at [650, 143] on span "Engagement" at bounding box center [642, 146] width 52 height 15
select select "1w"
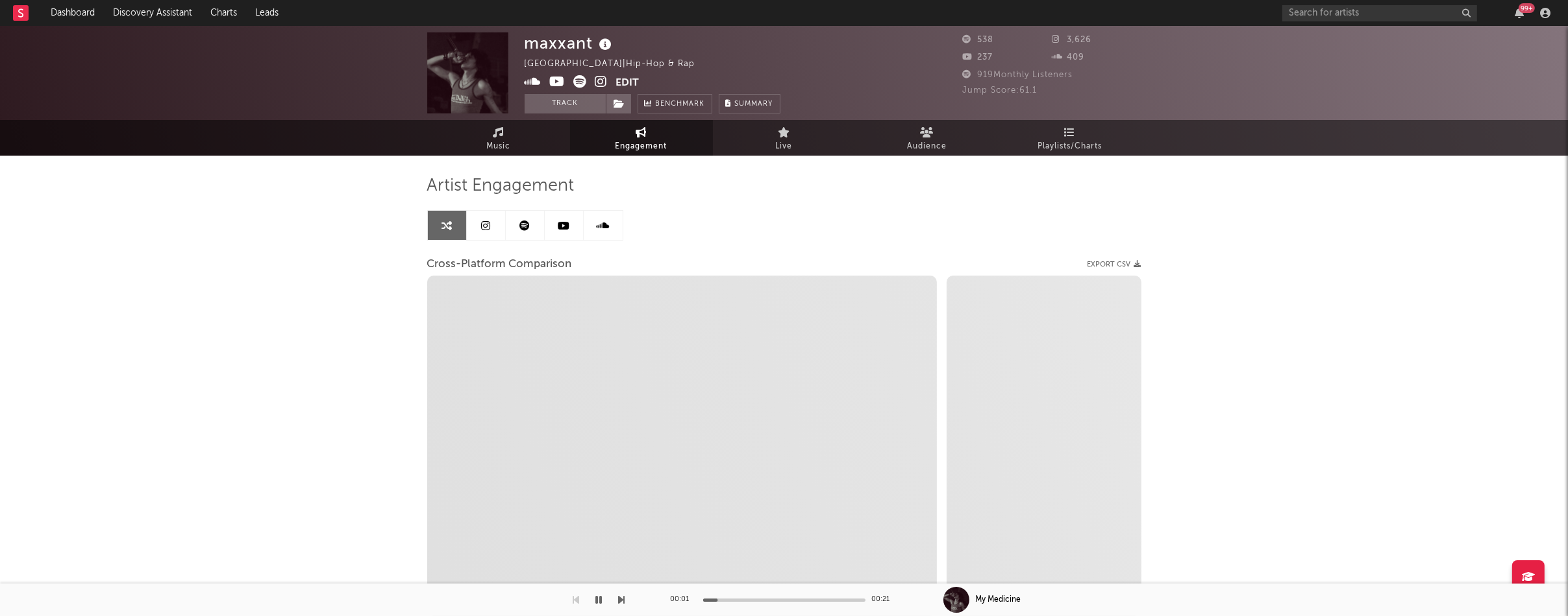
click at [597, 83] on icon at bounding box center [601, 81] width 13 height 13
select select "1m"
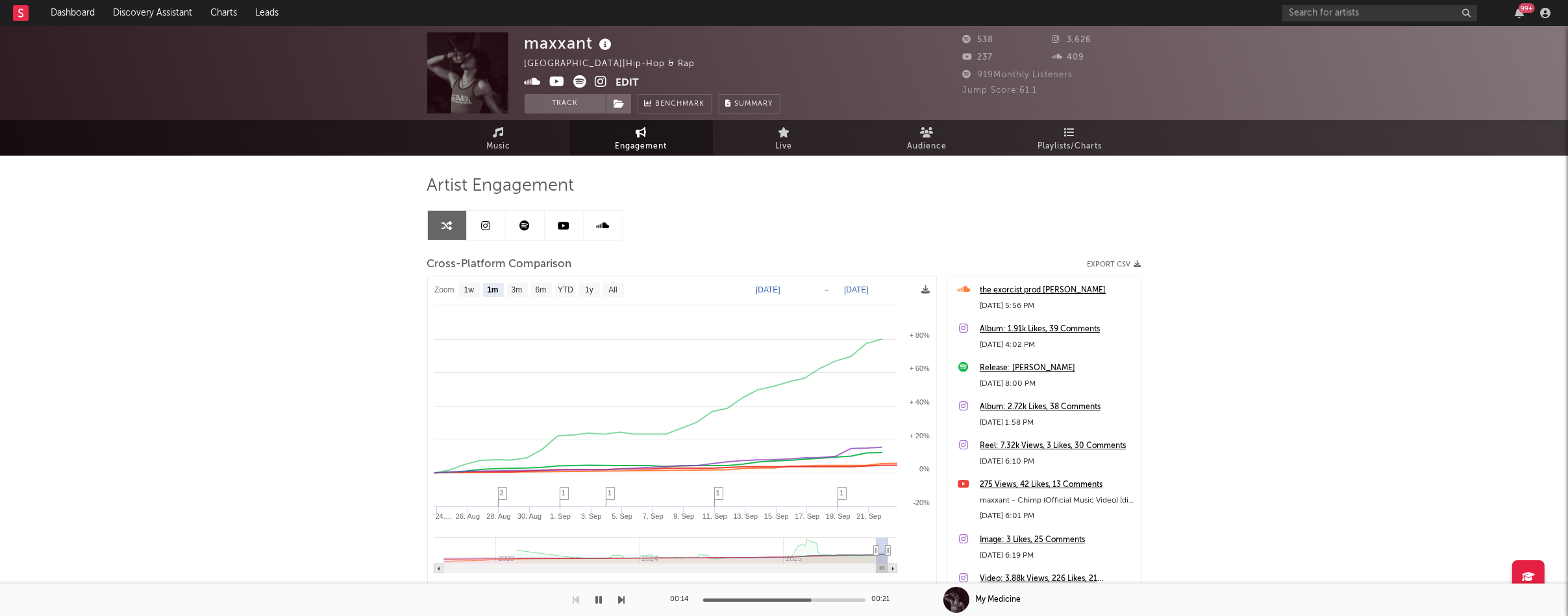
click at [560, 80] on icon at bounding box center [557, 81] width 15 height 13
click at [598, 597] on icon "button" at bounding box center [599, 600] width 6 height 11
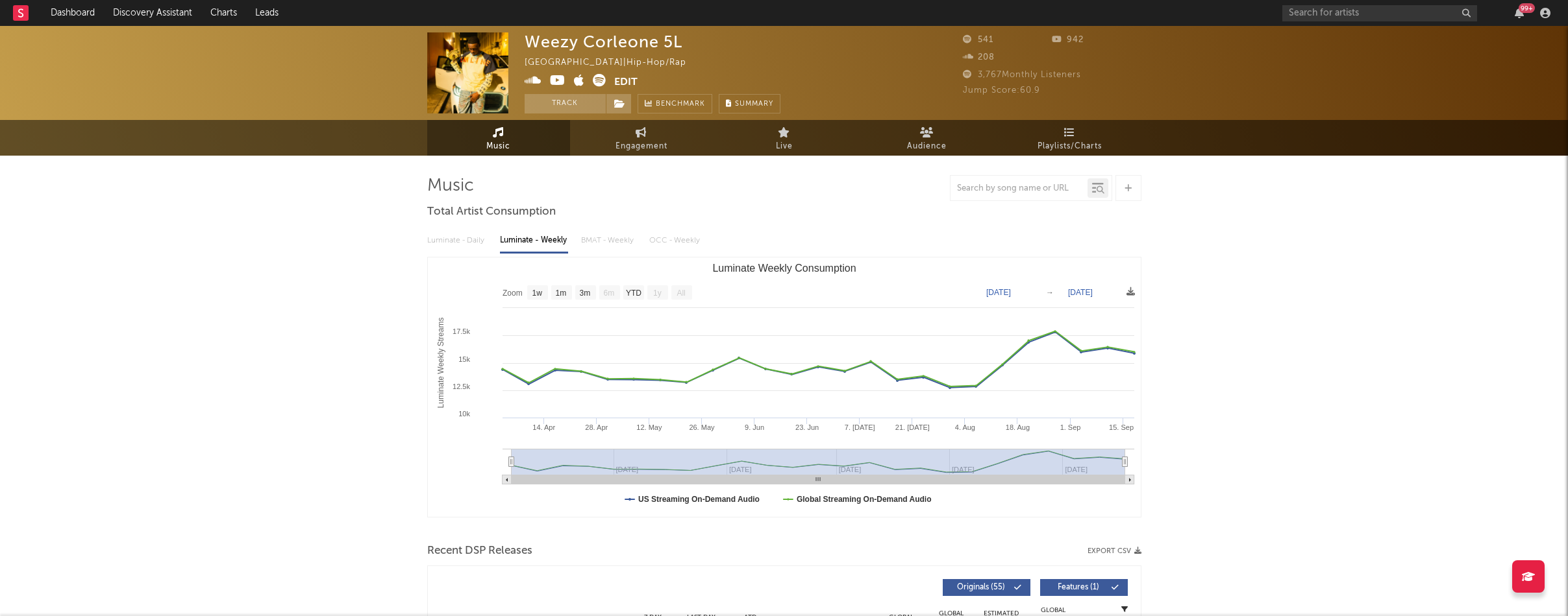
select select "1w"
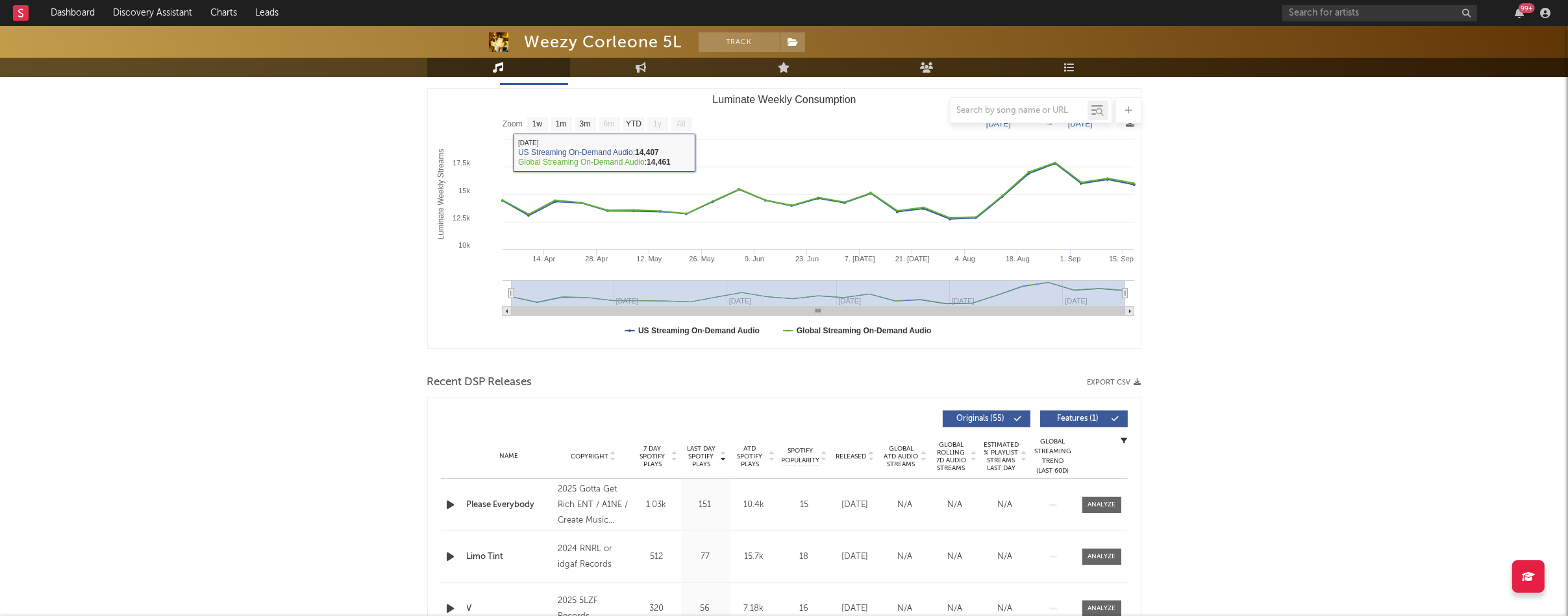
scroll to position [182, 0]
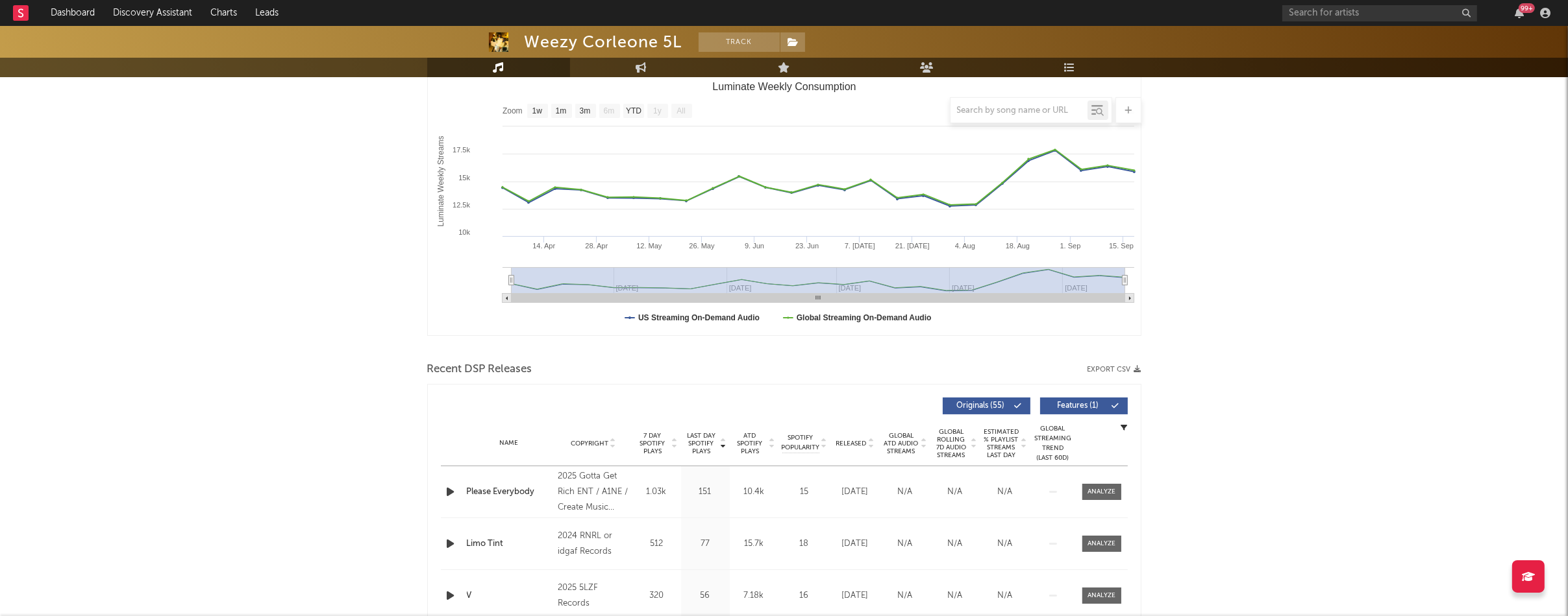
click at [452, 487] on icon "button" at bounding box center [451, 492] width 13 height 16
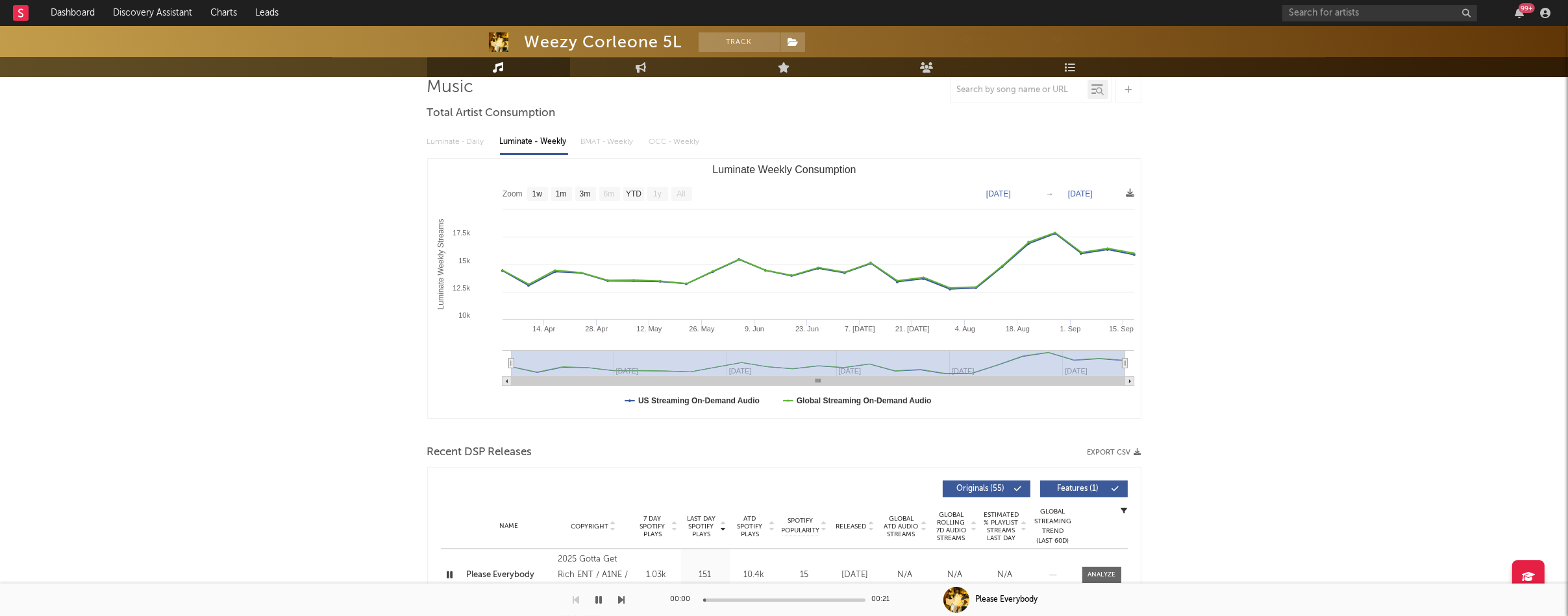
scroll to position [0, 0]
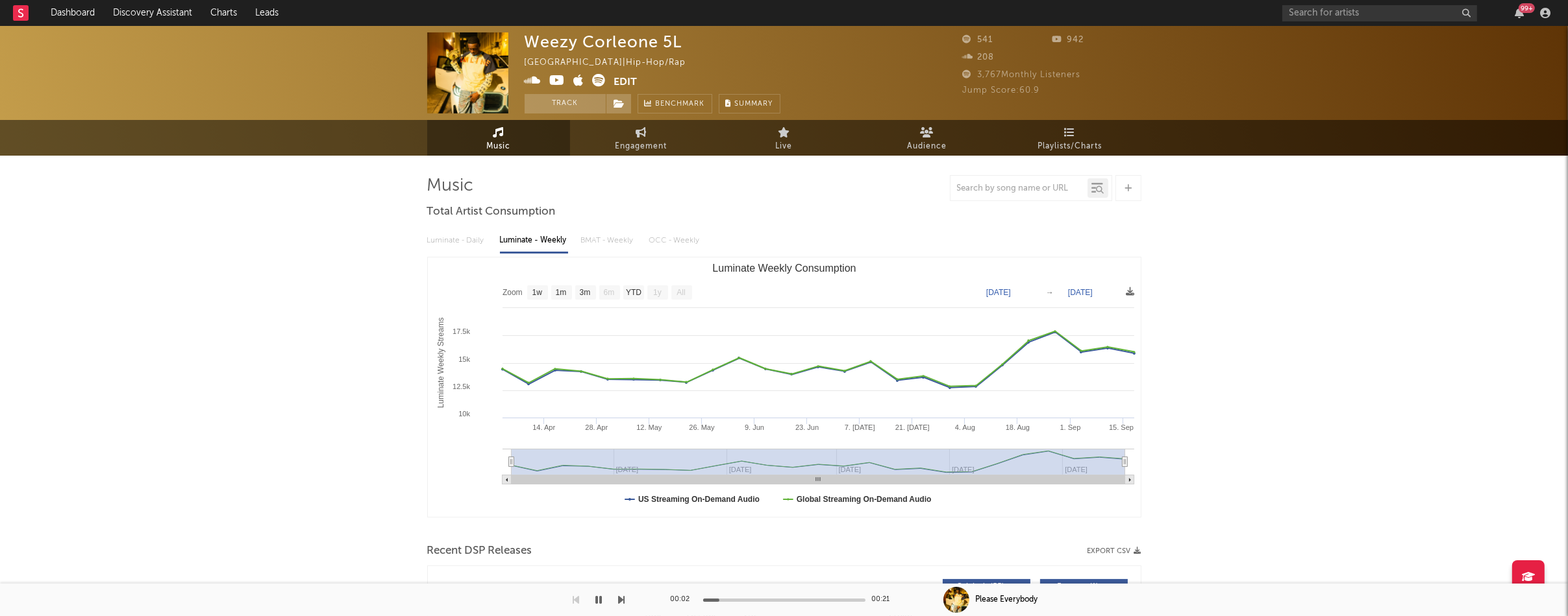
click at [557, 81] on icon at bounding box center [557, 81] width 15 height 13
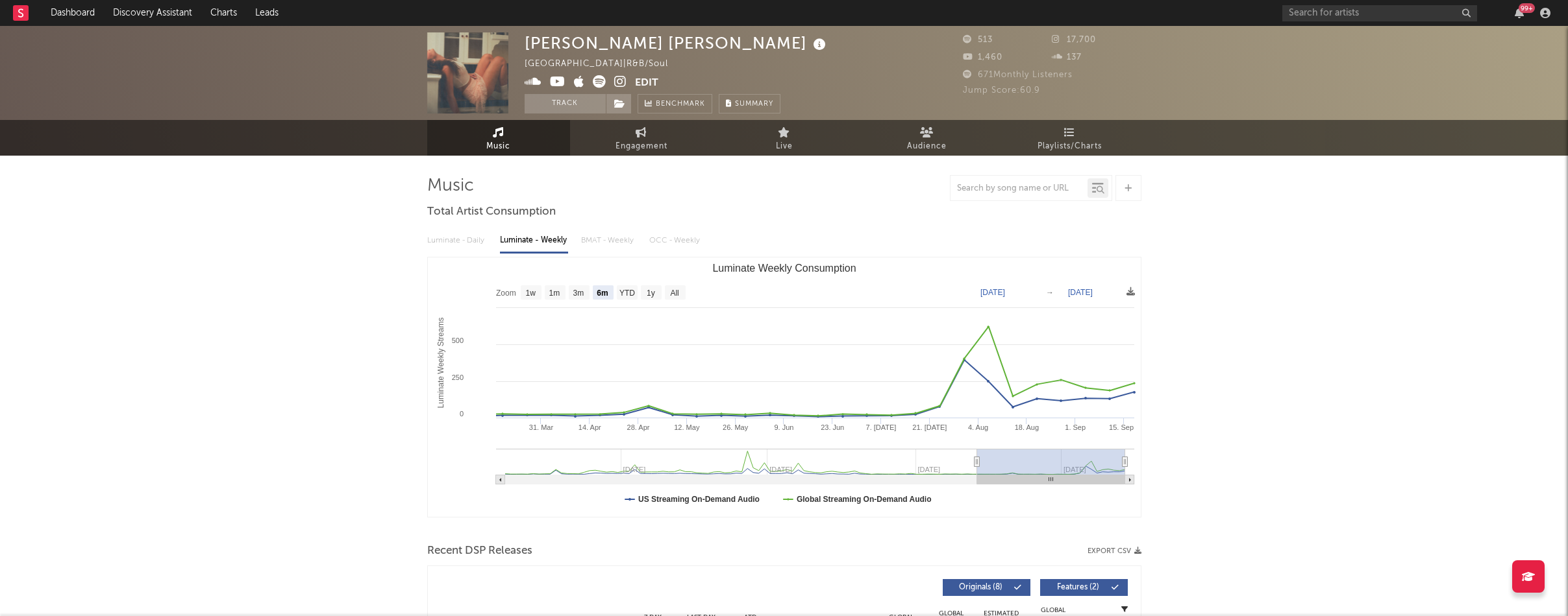
select select "6m"
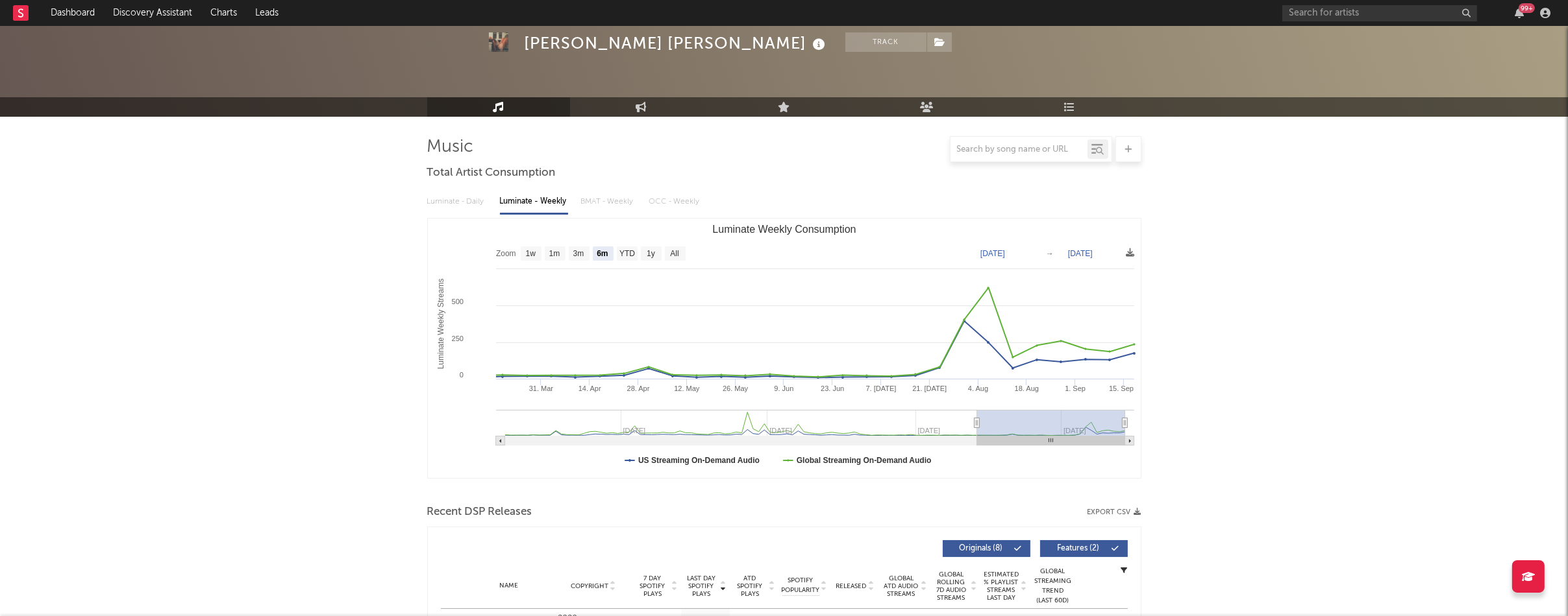
scroll to position [316, 0]
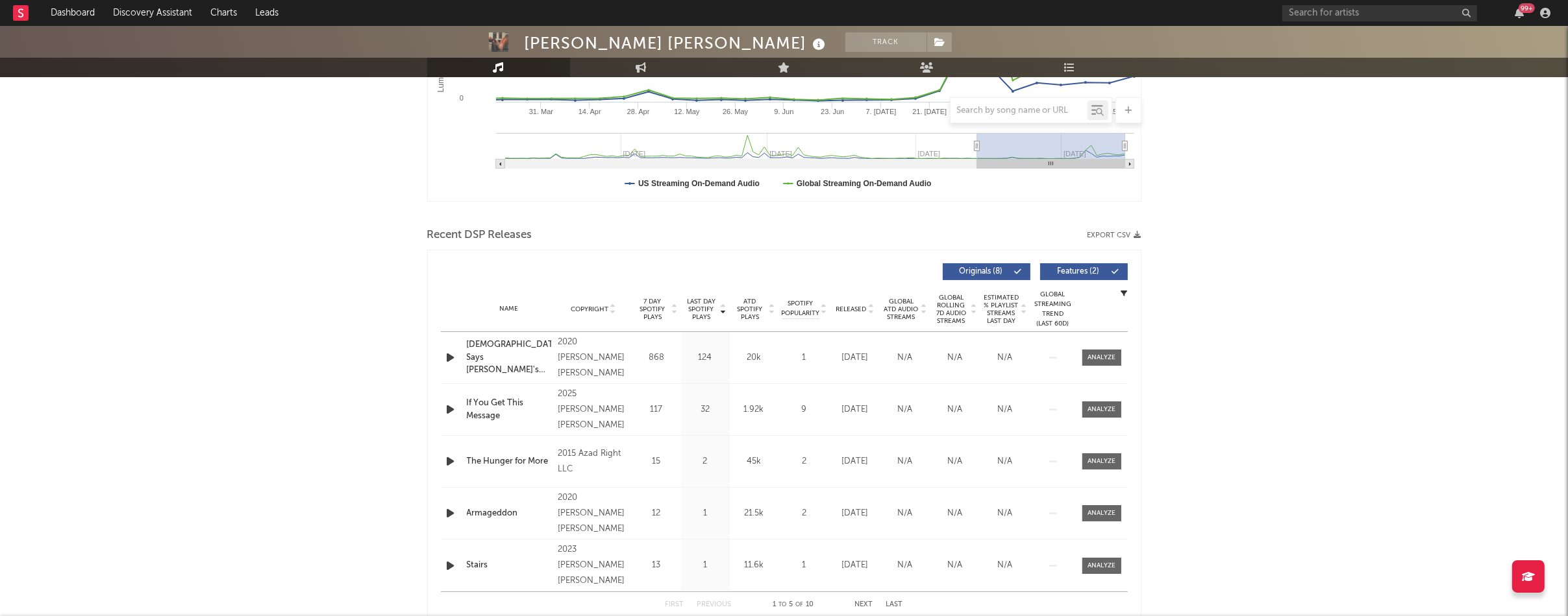
click at [452, 359] on icon "button" at bounding box center [451, 357] width 13 height 16
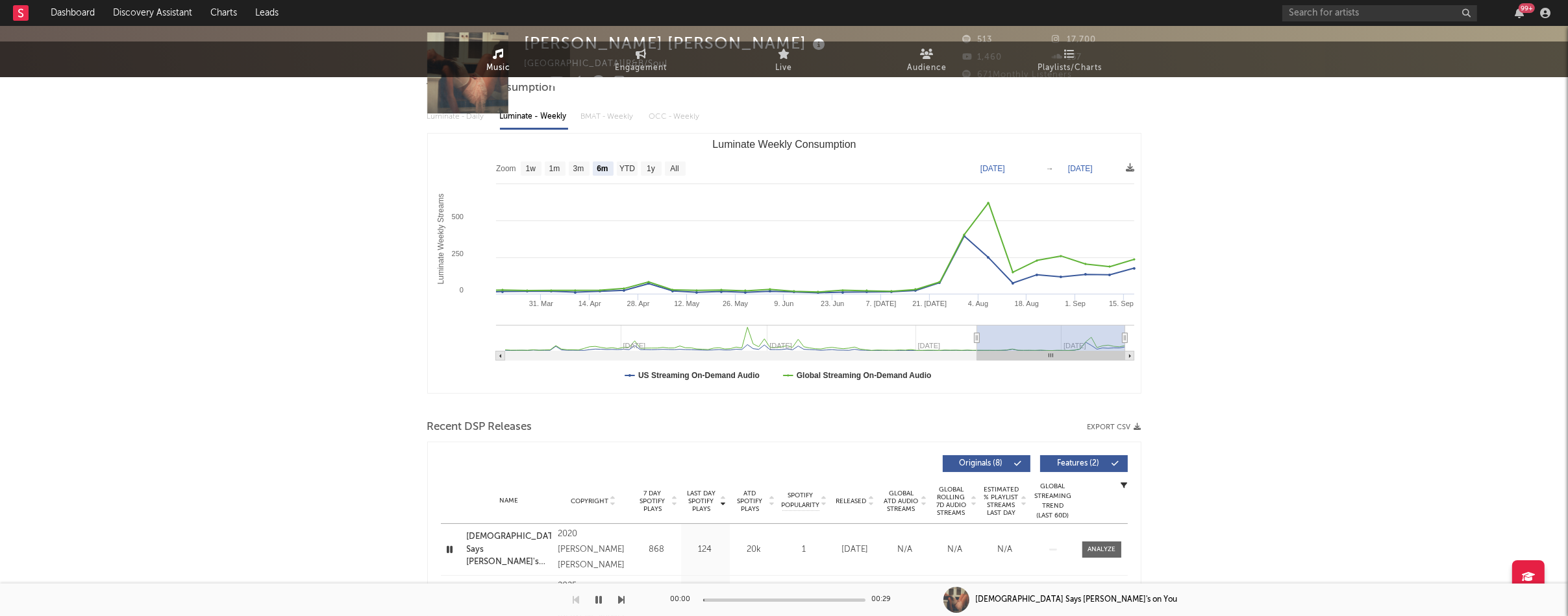
scroll to position [0, 0]
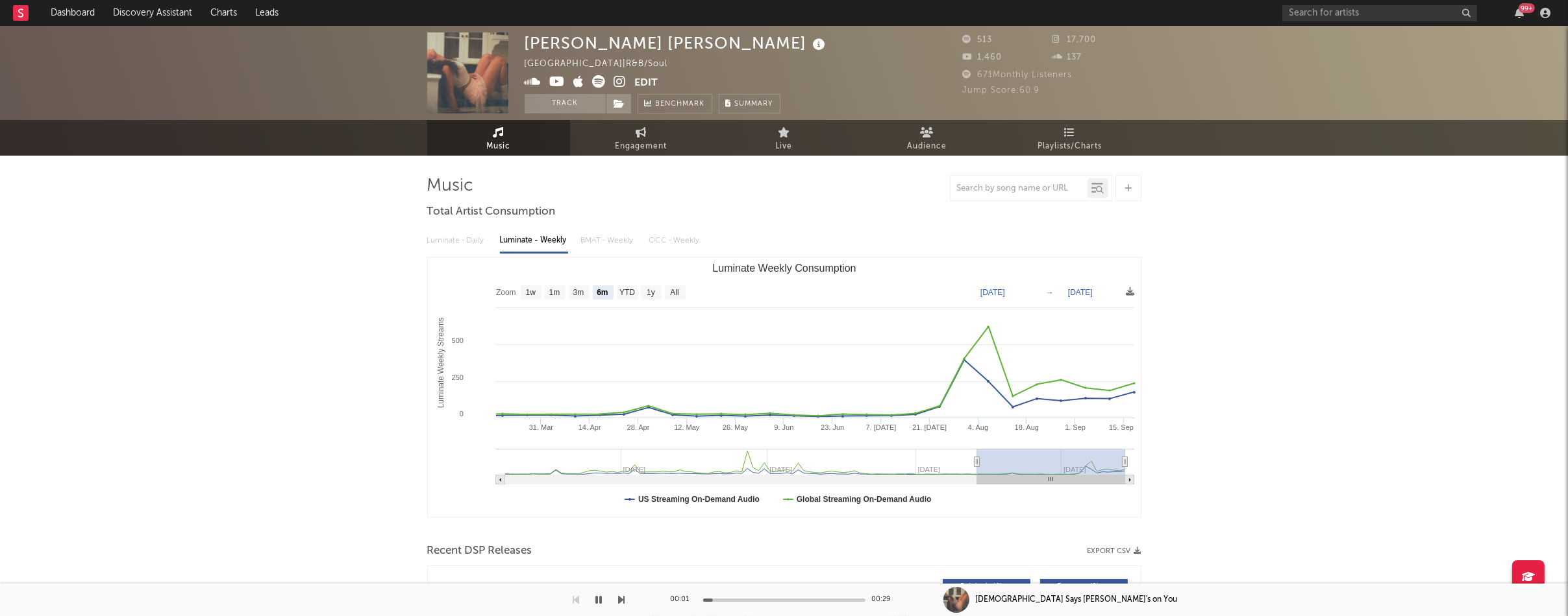
click at [621, 84] on icon at bounding box center [620, 81] width 13 height 13
click at [556, 81] on icon at bounding box center [557, 81] width 15 height 13
click at [601, 602] on icon "button" at bounding box center [599, 600] width 6 height 11
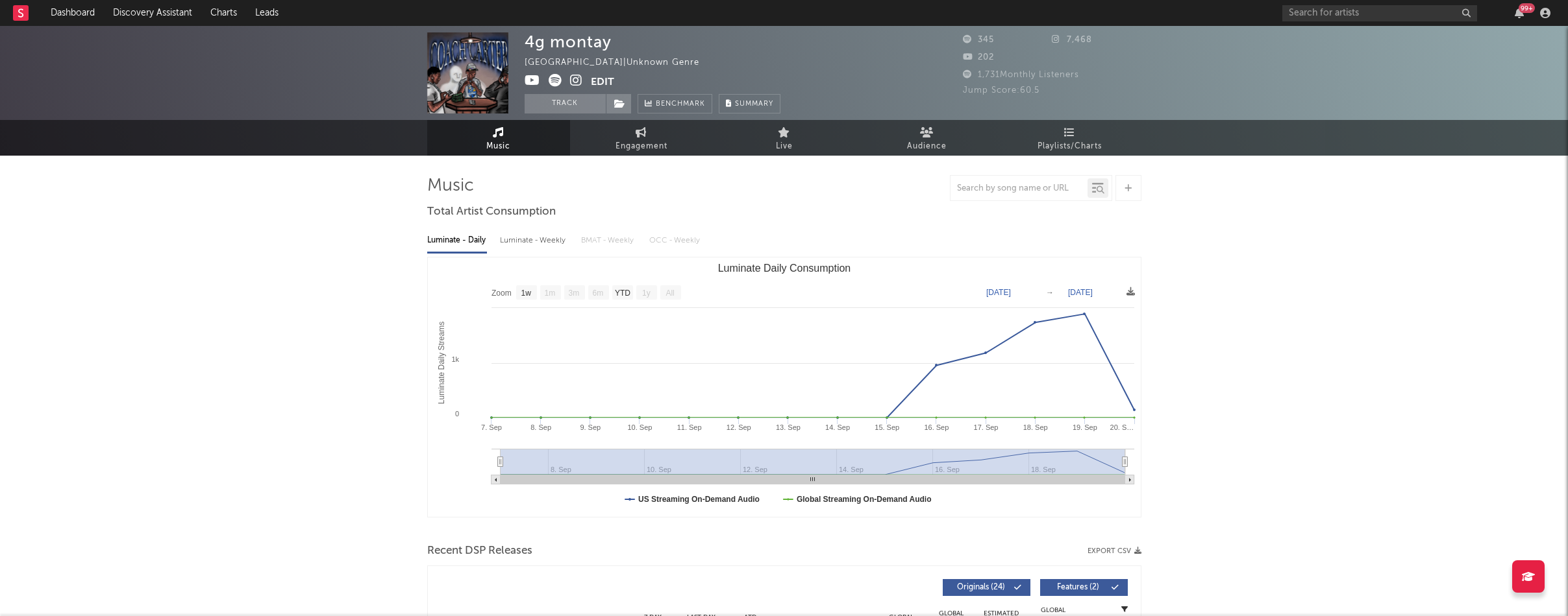
select select "1w"
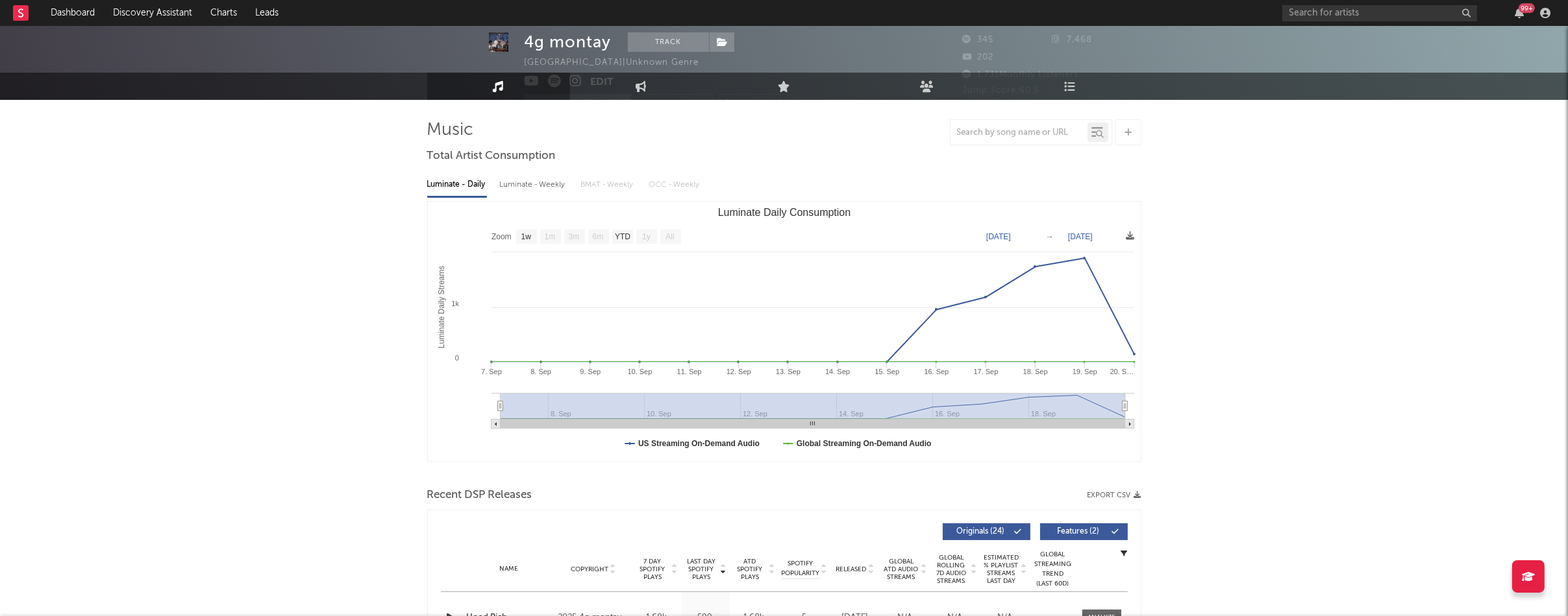
scroll to position [177, 0]
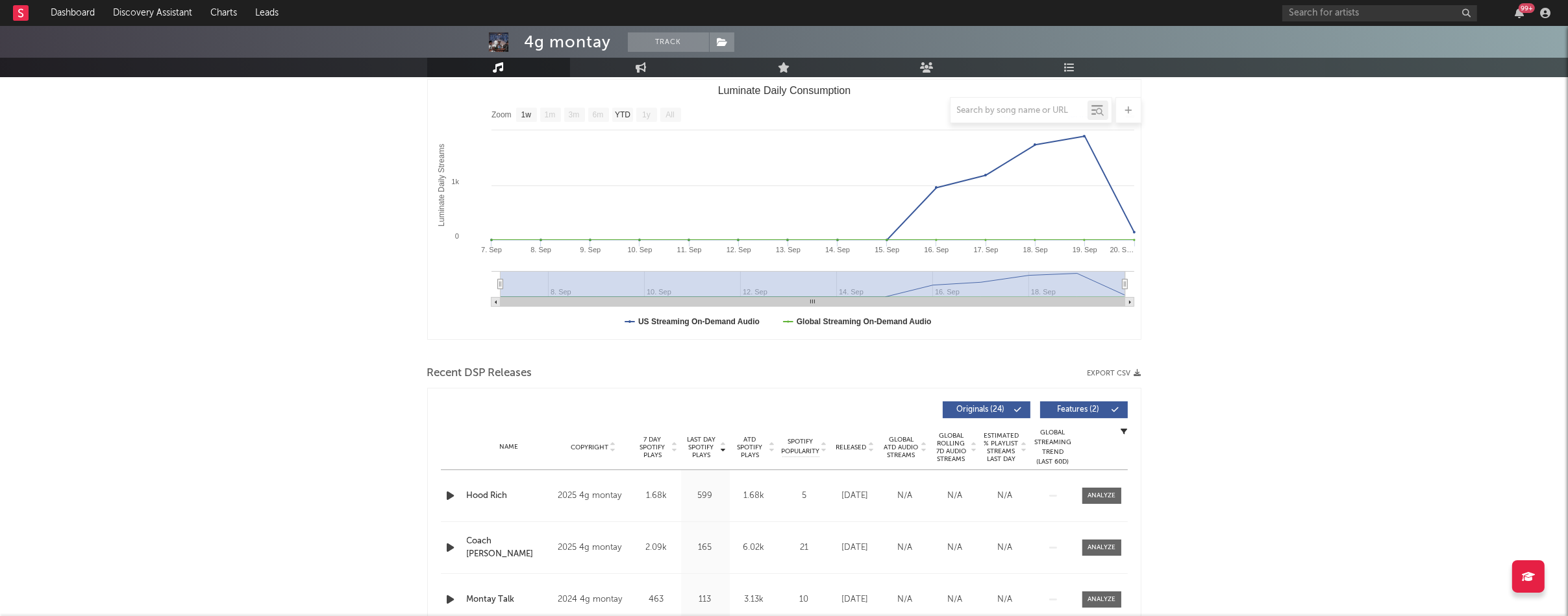
click at [447, 493] on icon "button" at bounding box center [451, 496] width 13 height 16
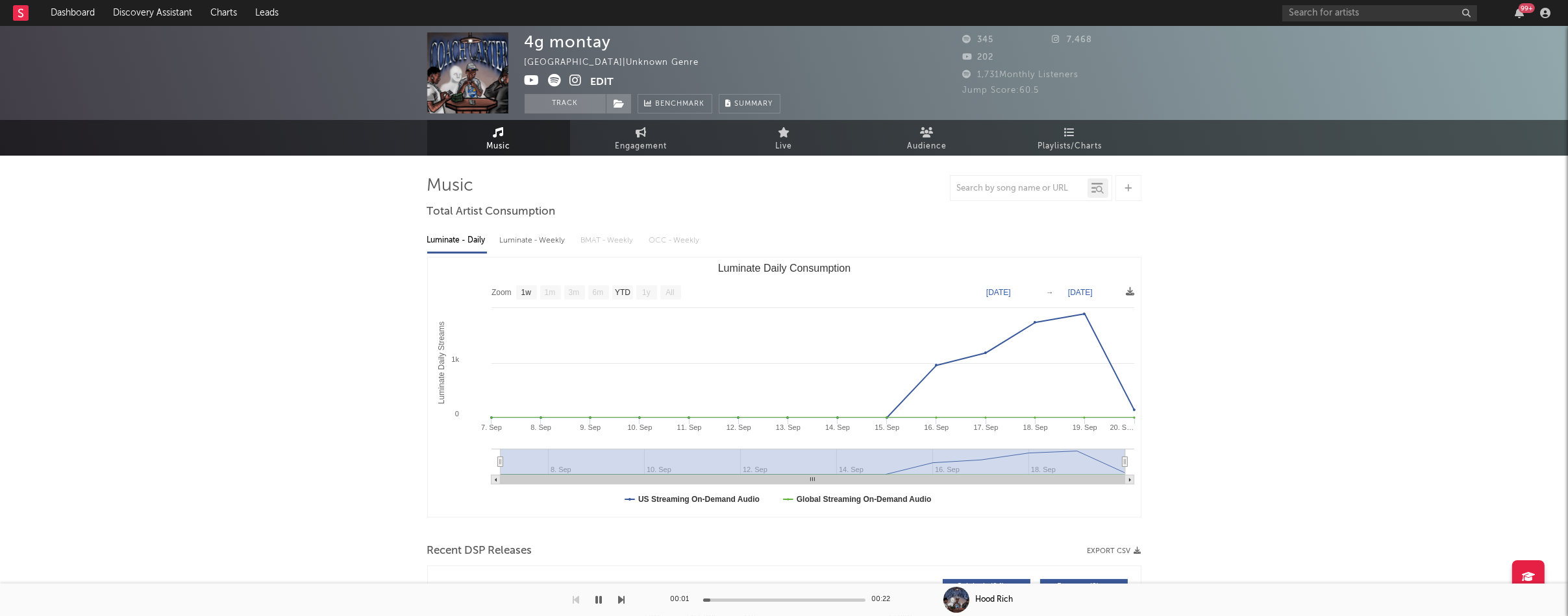
click at [543, 235] on div "Luminate - Weekly" at bounding box center [534, 240] width 68 height 22
select select "1w"
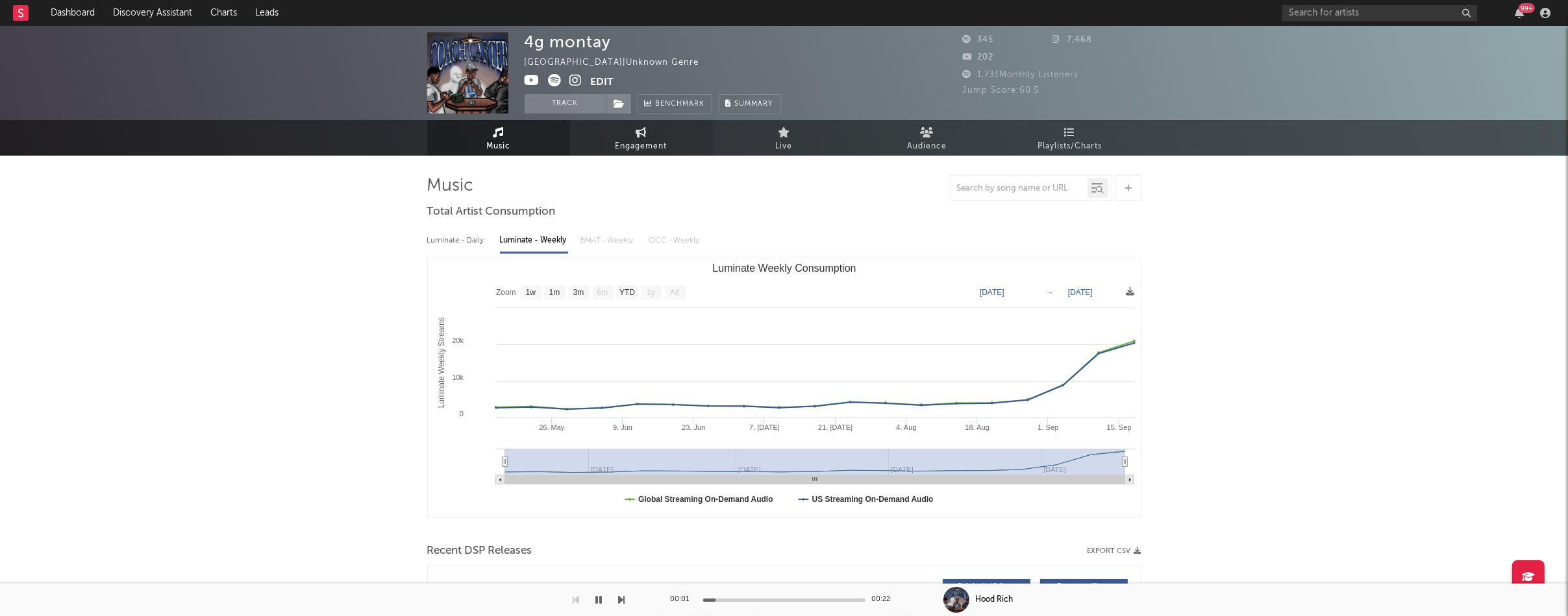
click at [646, 139] on span "Engagement" at bounding box center [642, 146] width 52 height 15
select select "1w"
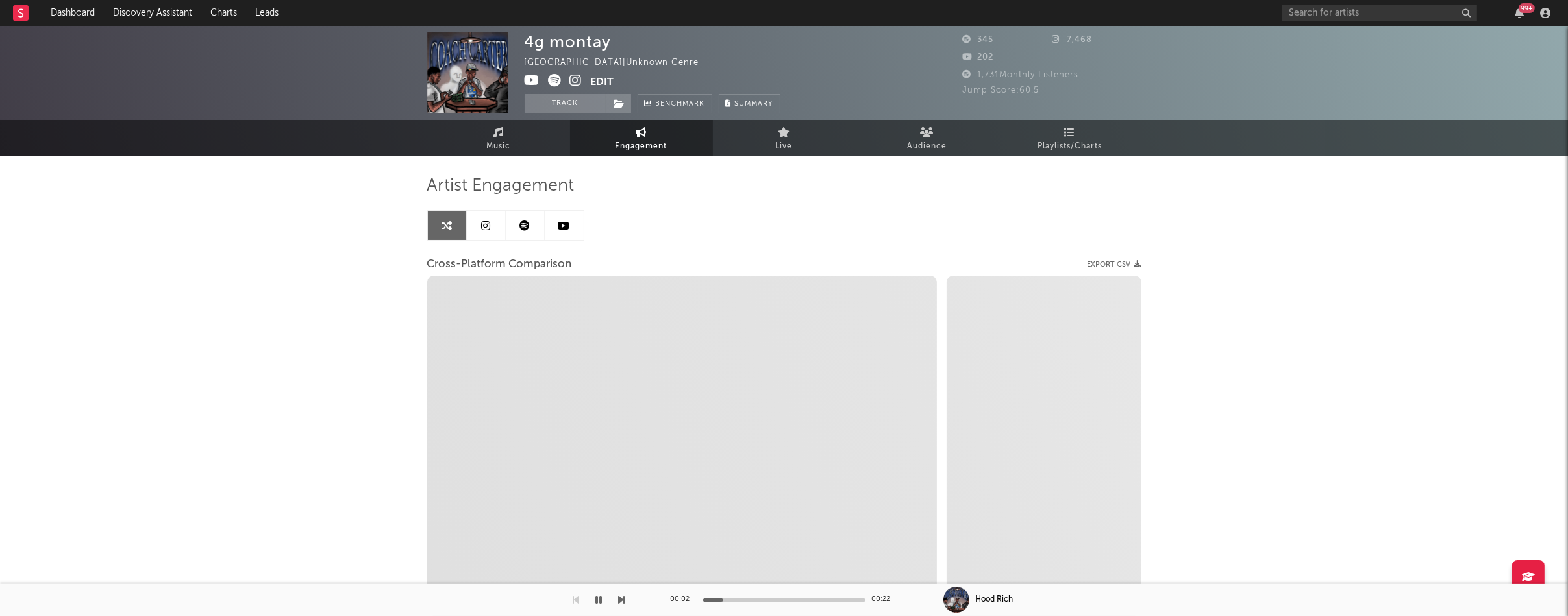
click at [574, 84] on icon at bounding box center [576, 81] width 13 height 13
select select "1m"
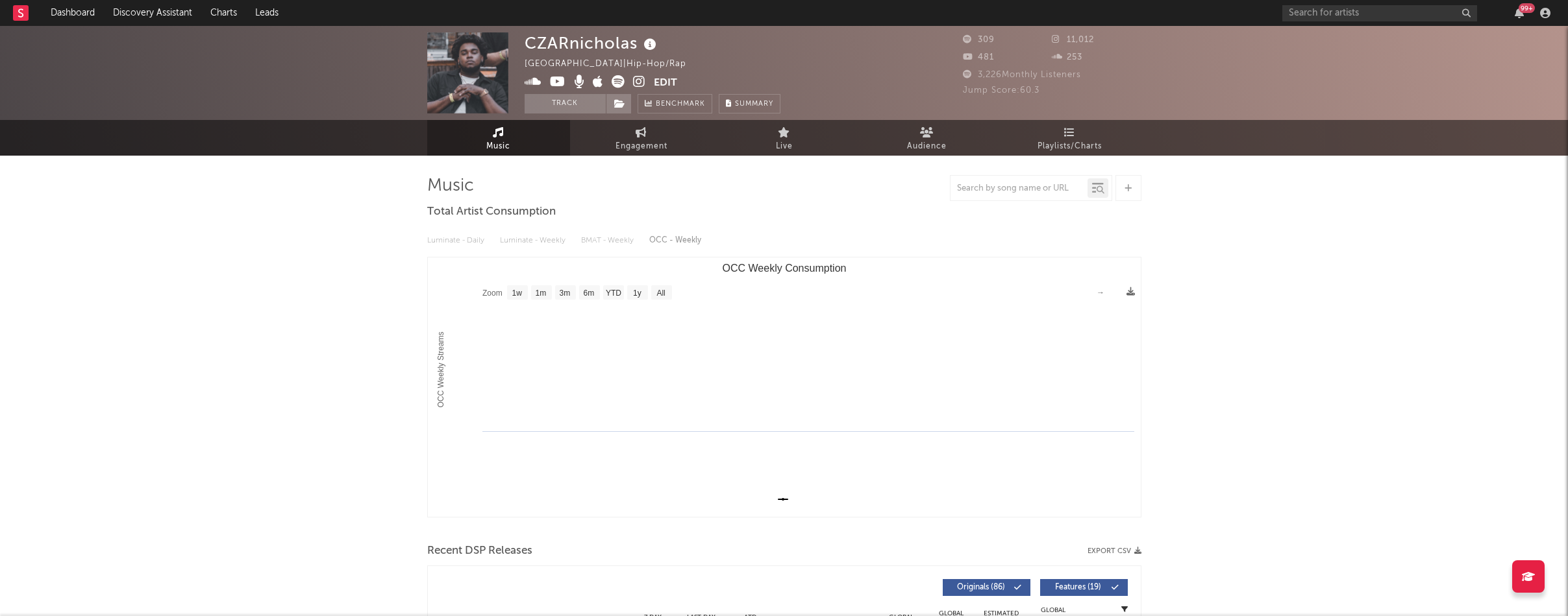
select select "1w"
click at [638, 81] on icon at bounding box center [639, 81] width 13 height 13
